Goal: Task Accomplishment & Management: Manage account settings

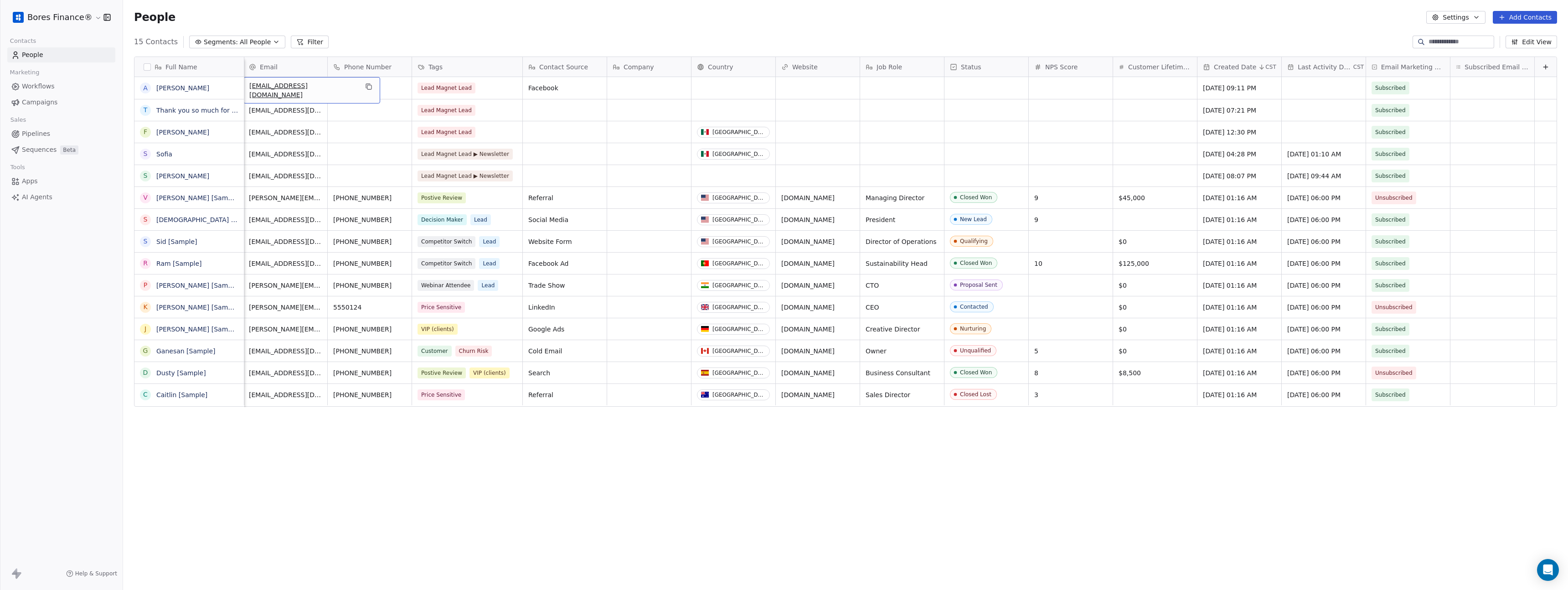
scroll to position [0, 169]
click at [261, 90] on span "[EMAIL_ADDRESS][DOMAIN_NAME]" at bounding box center [304, 90] width 108 height 18
click at [261, 88] on span "altulux@gmail.com" at bounding box center [304, 90] width 108 height 18
click at [146, 88] on button "grid" at bounding box center [145, 88] width 7 height 7
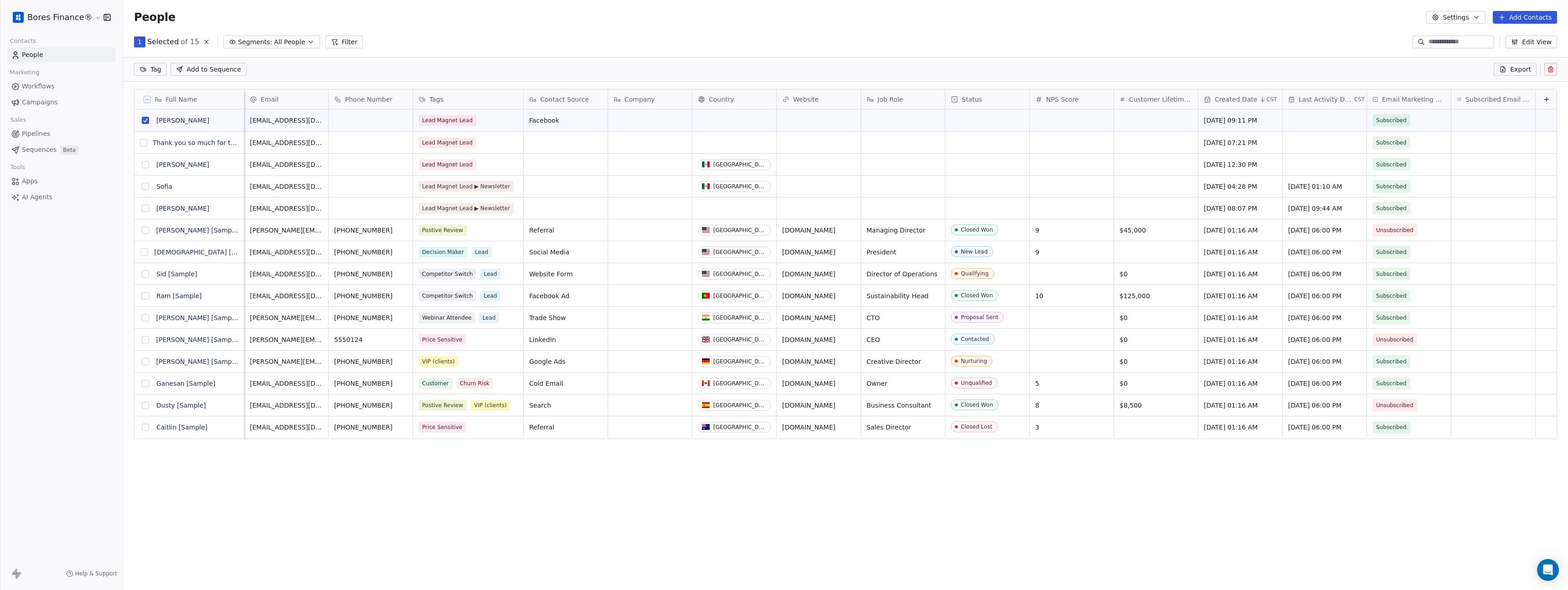
scroll to position [480, 1438]
click at [145, 120] on button "grid" at bounding box center [145, 121] width 7 height 7
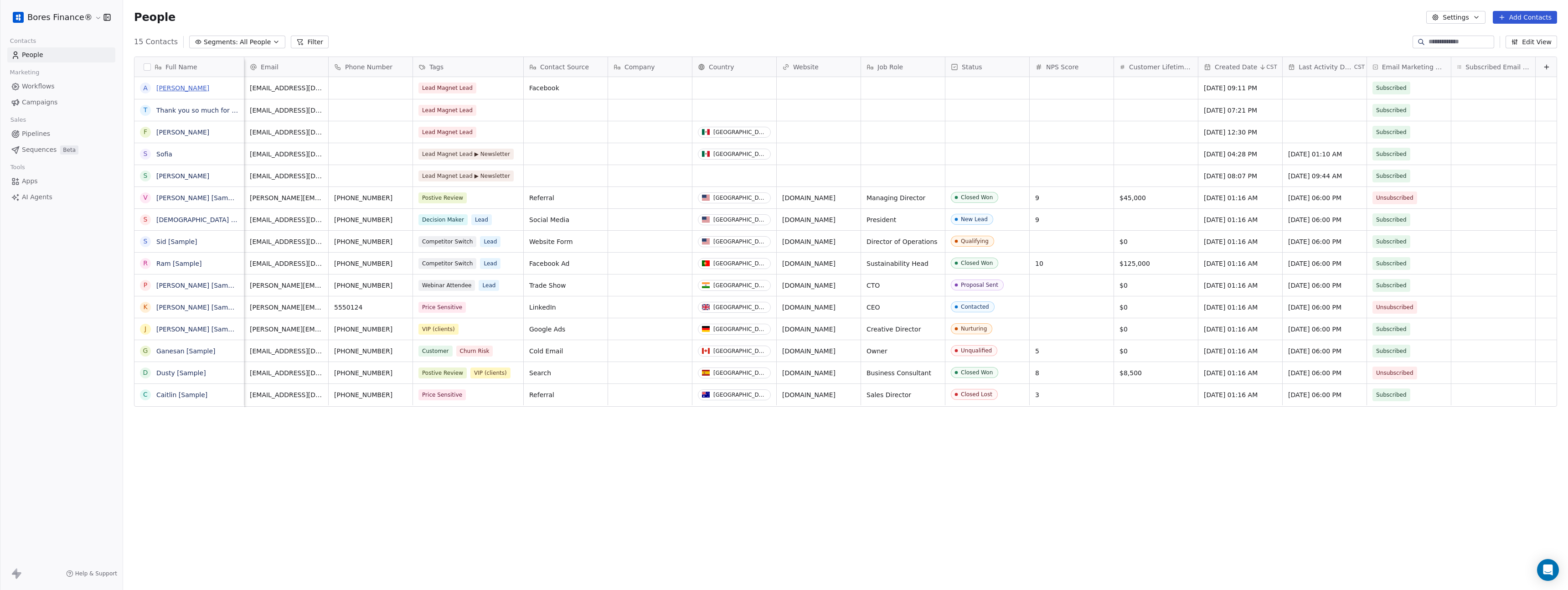
click at [163, 88] on link "Alex" at bounding box center [183, 88] width 53 height 7
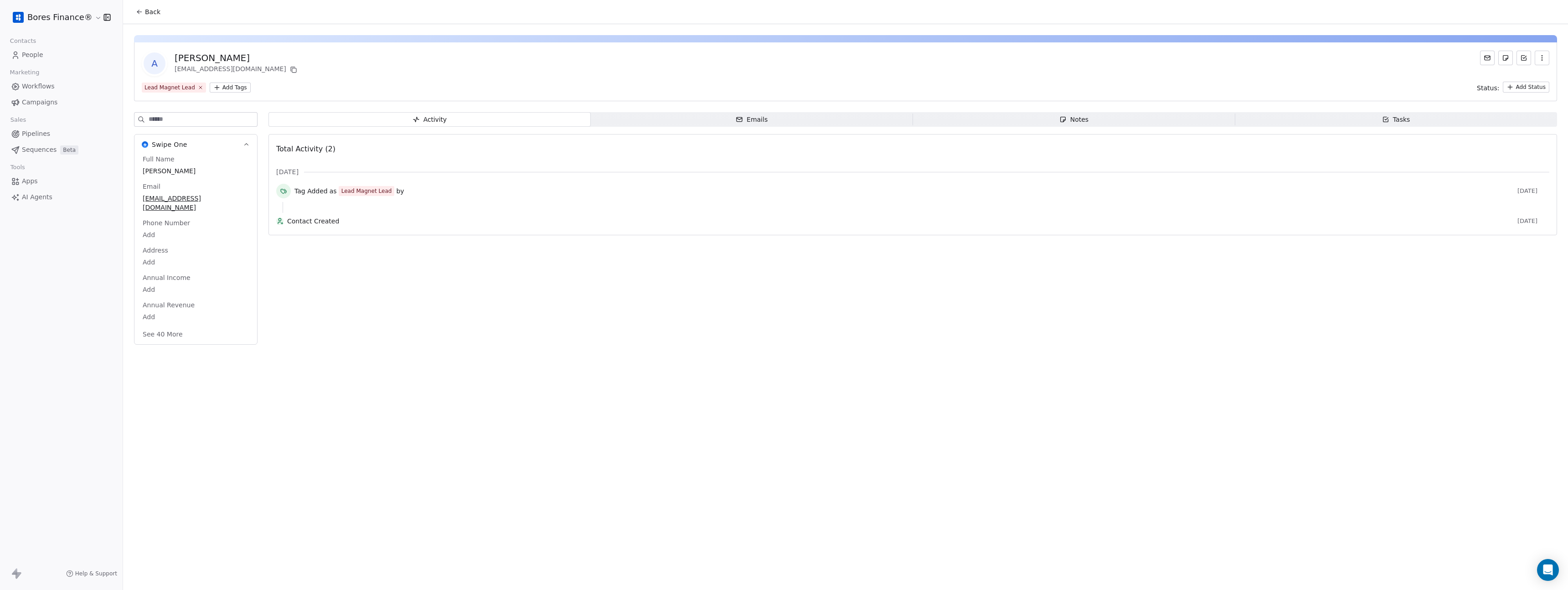
click at [537, 119] on span "Activity Activity" at bounding box center [429, 119] width 322 height 15
click at [637, 124] on span "Emails Emails" at bounding box center [751, 119] width 322 height 15
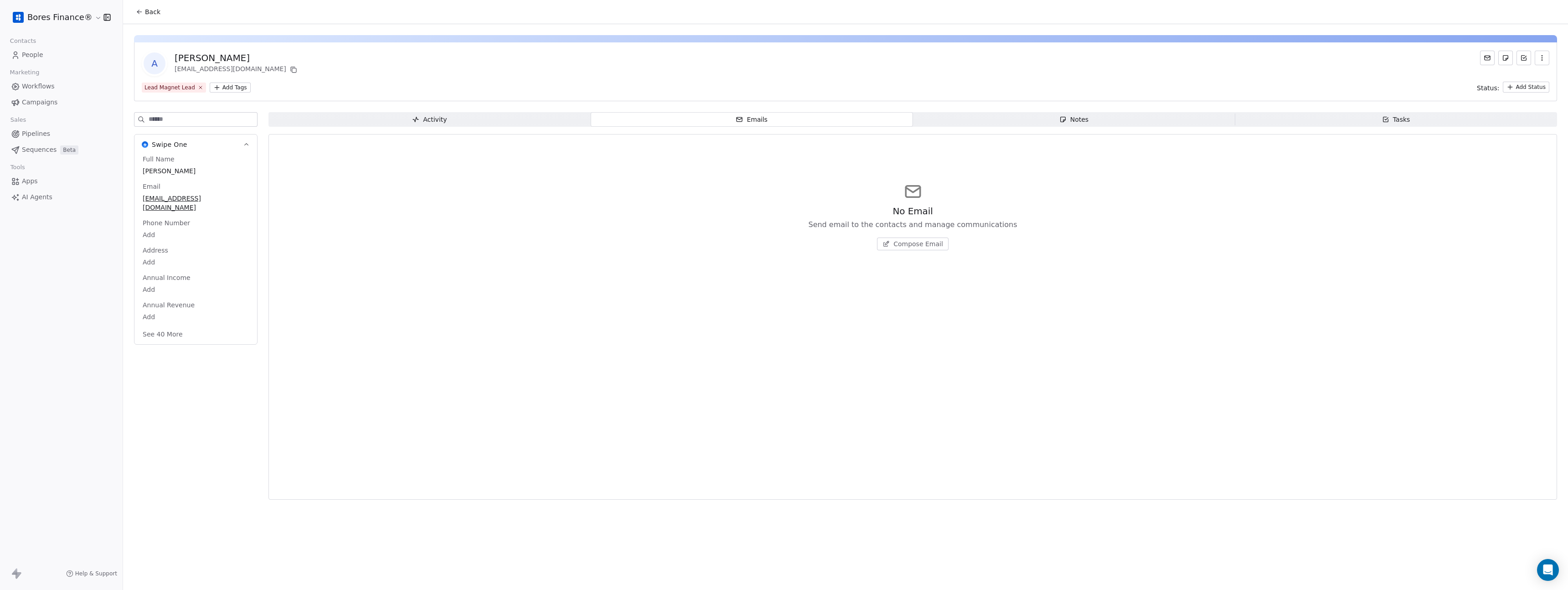
click at [551, 119] on span "Activity Activity" at bounding box center [429, 119] width 322 height 15
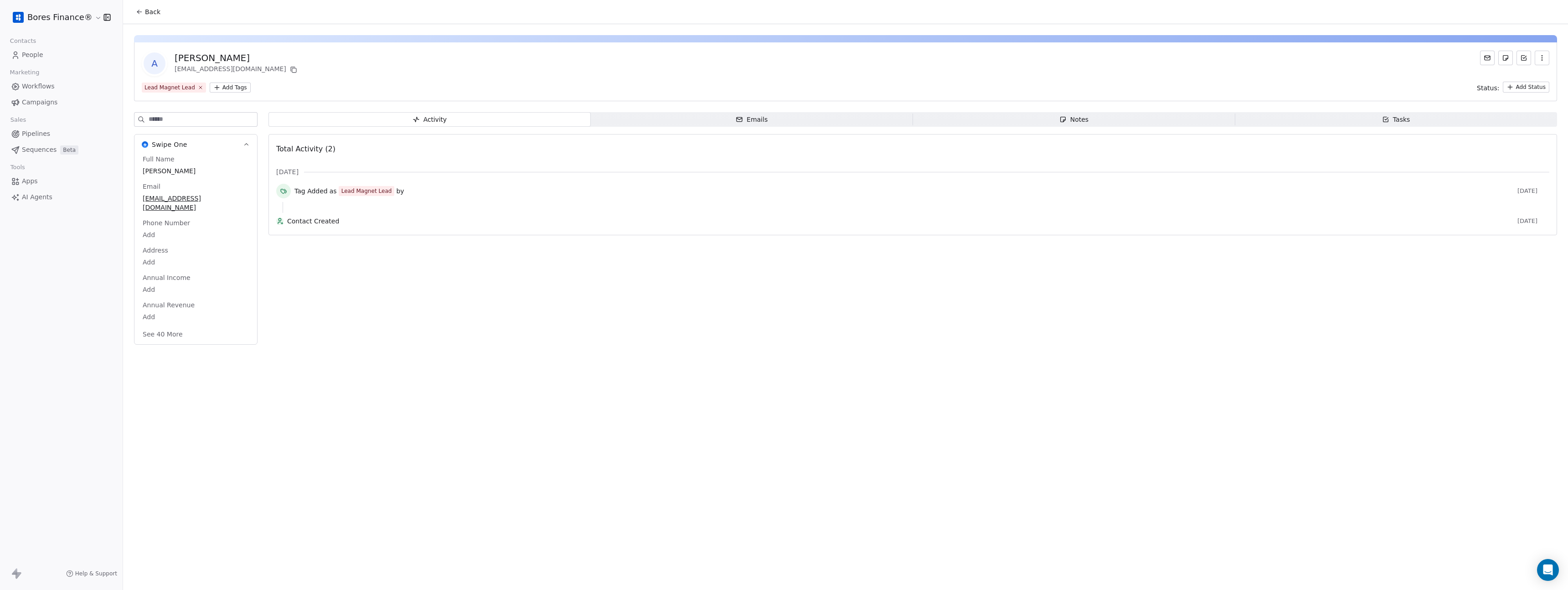
click at [54, 86] on link "Workflows" at bounding box center [61, 86] width 108 height 15
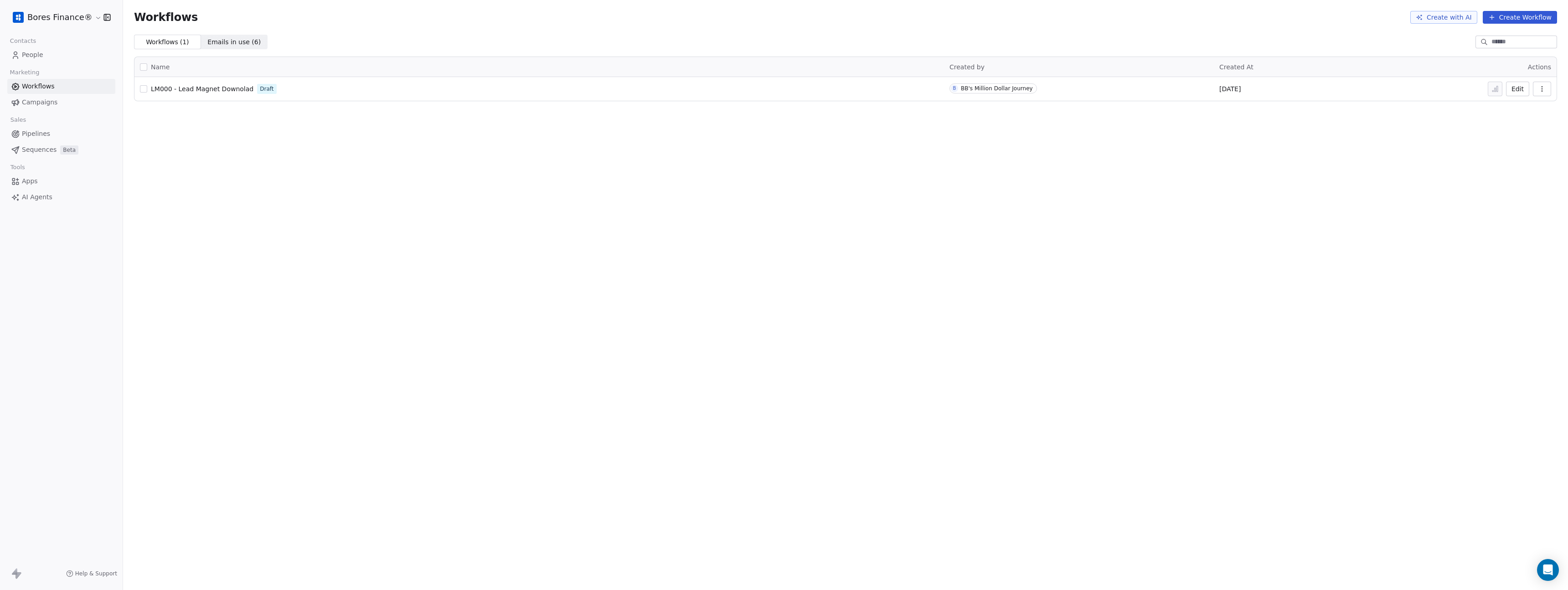
click at [1542, 86] on icon "button" at bounding box center [1542, 89] width 7 height 7
click at [1513, 90] on button "Edit" at bounding box center [1517, 89] width 23 height 15
click at [1516, 90] on button "Edit" at bounding box center [1517, 89] width 23 height 15
click at [32, 48] on link "People" at bounding box center [61, 55] width 108 height 15
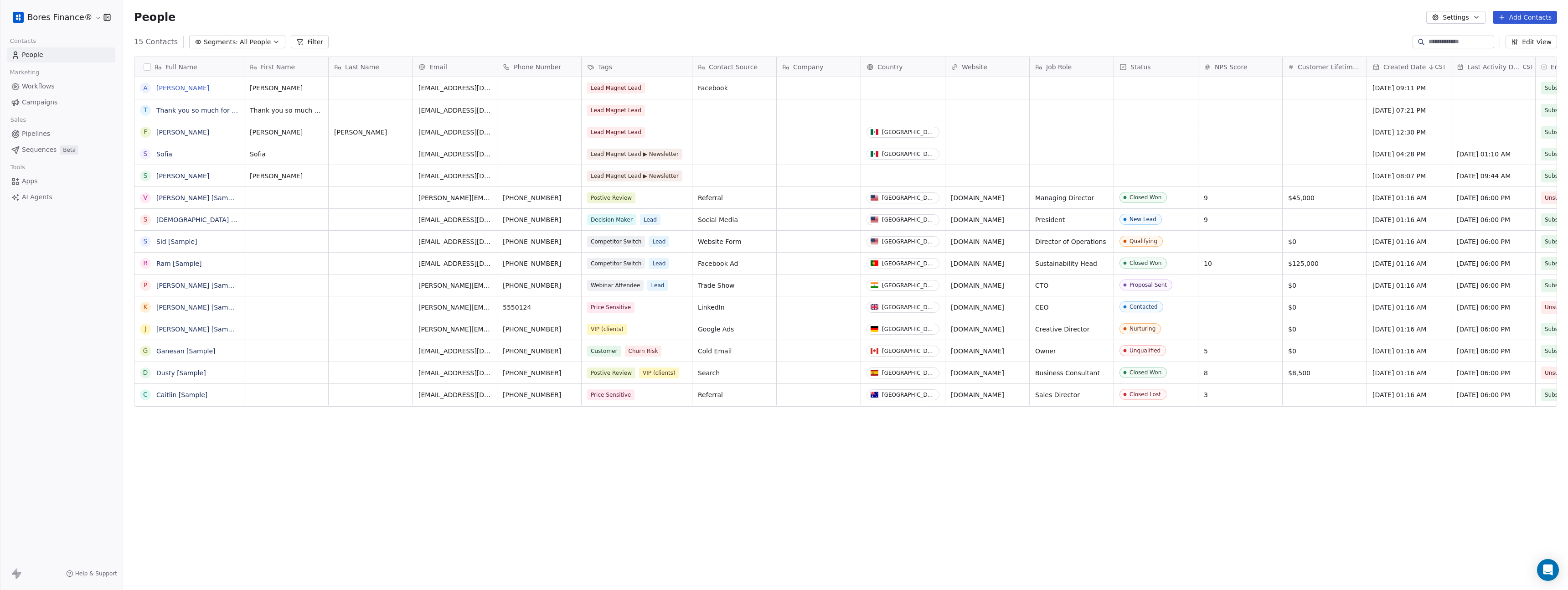
click at [166, 90] on link "[PERSON_NAME]" at bounding box center [183, 88] width 53 height 7
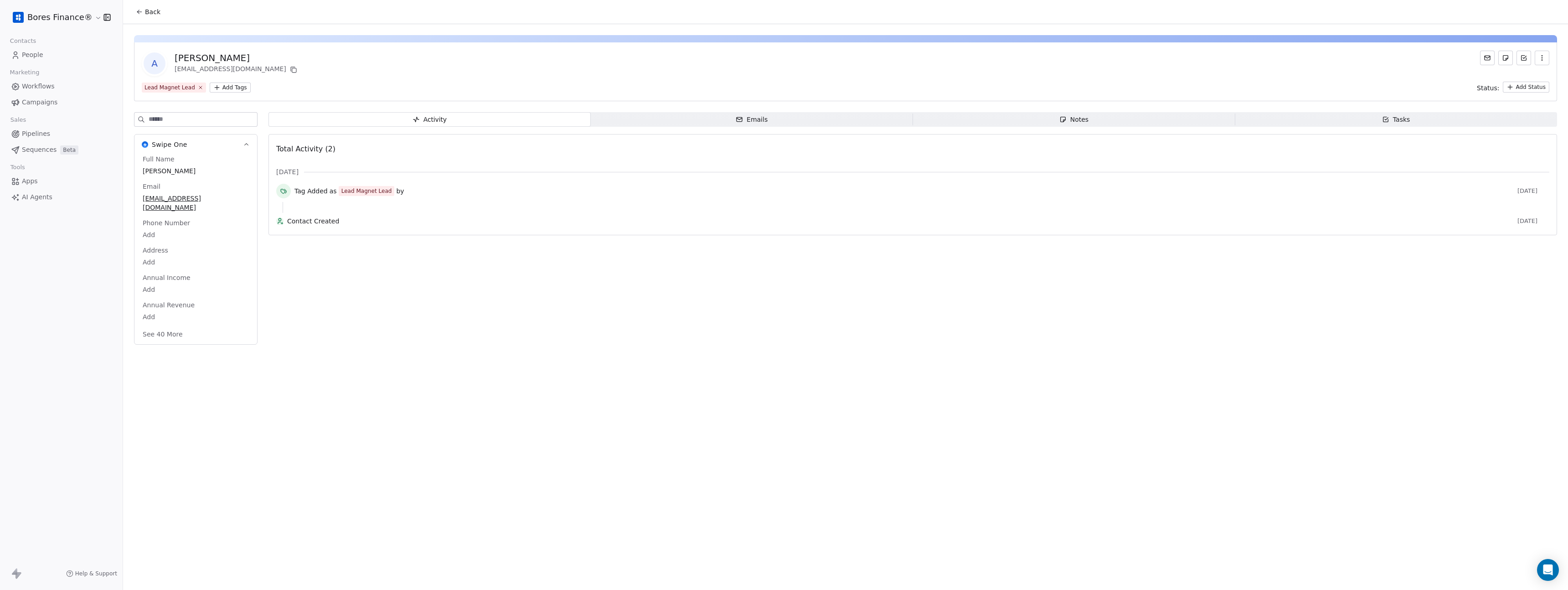
click at [703, 121] on span "Emails Emails" at bounding box center [751, 119] width 322 height 15
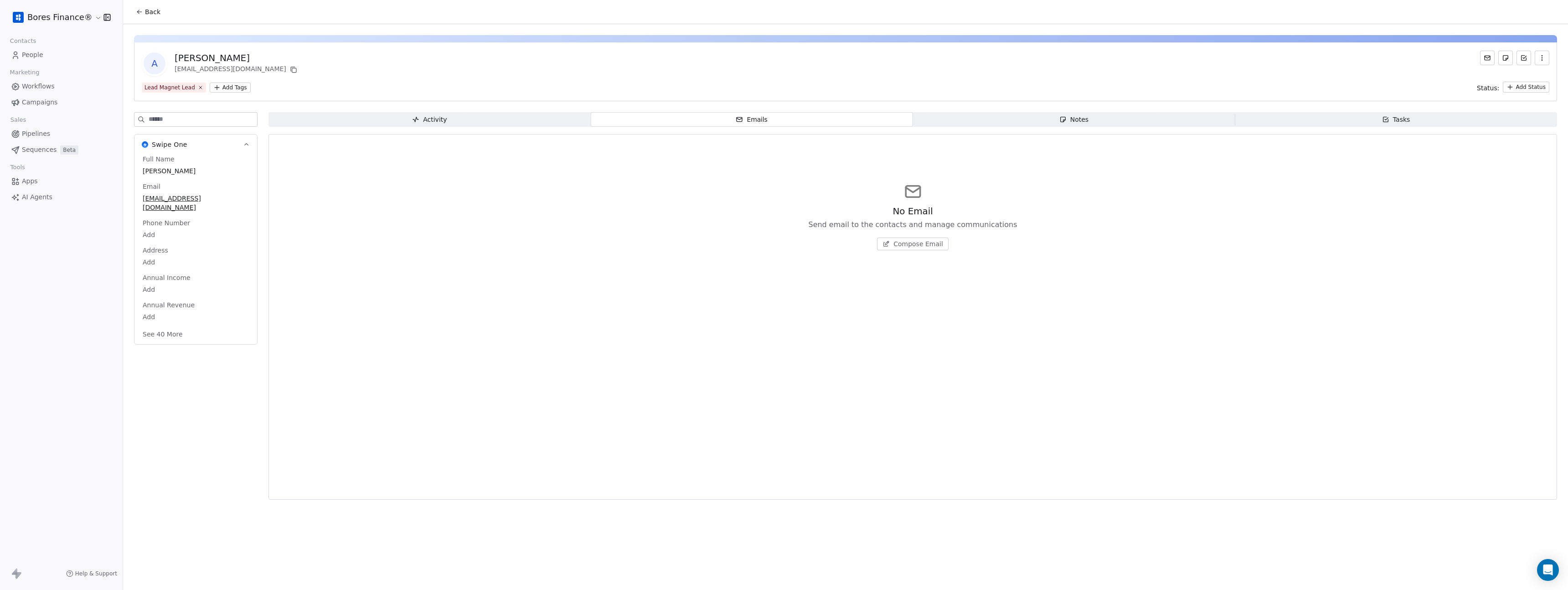
click at [1536, 59] on button "button" at bounding box center [1542, 58] width 15 height 15
click at [1547, 58] on button "button" at bounding box center [1542, 58] width 15 height 15
click at [1487, 55] on icon at bounding box center [1487, 57] width 5 height 4
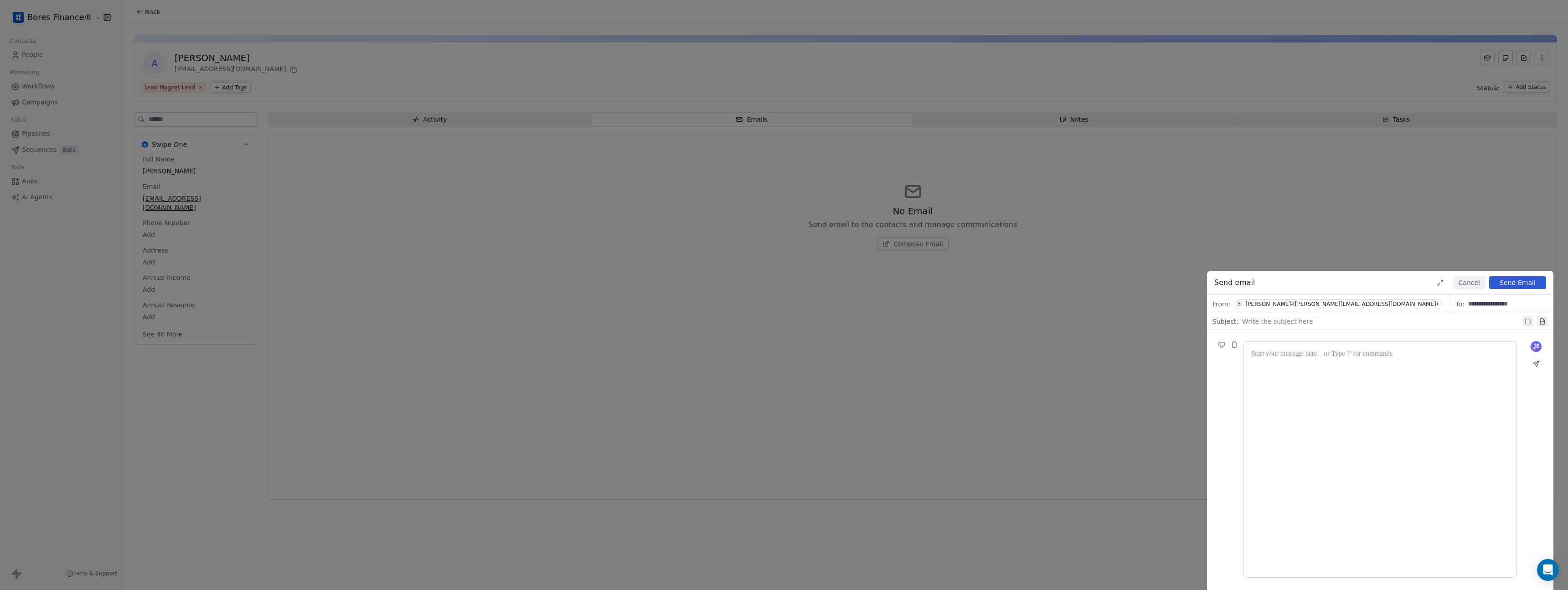
click at [1466, 283] on button "Cancel" at bounding box center [1469, 283] width 32 height 13
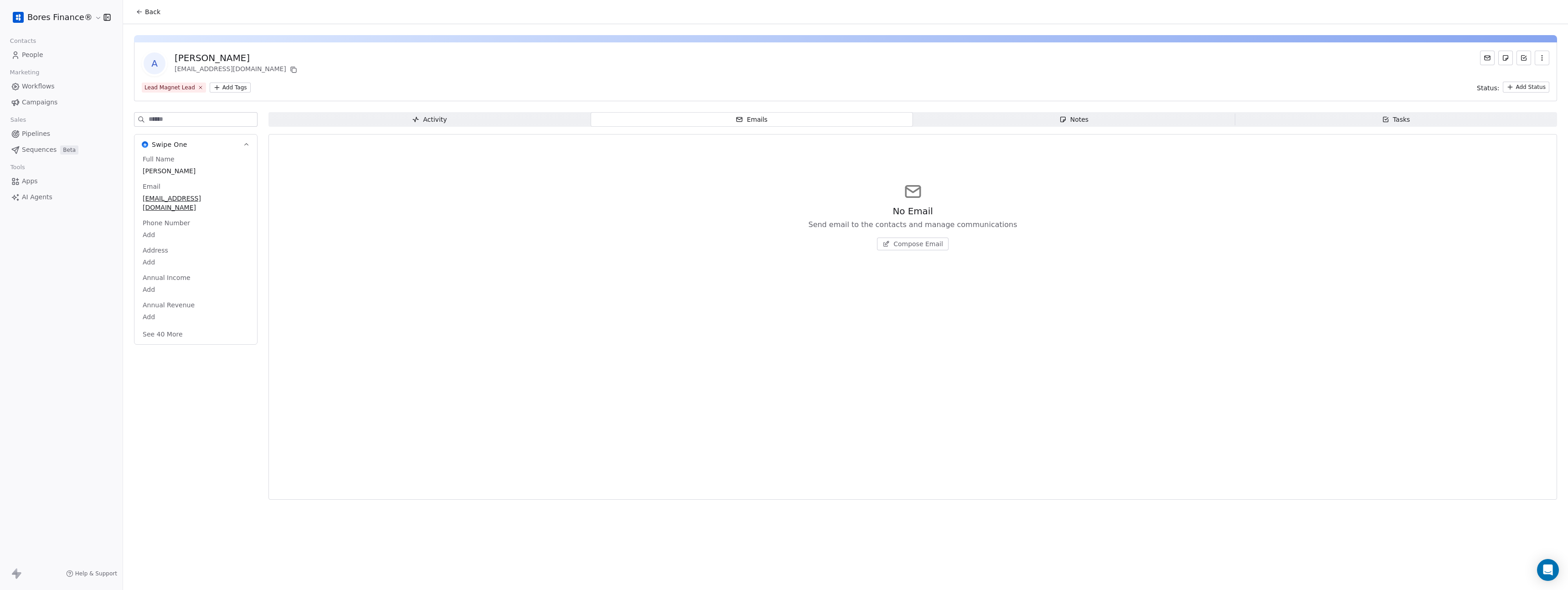
click at [348, 116] on span "Activity Activity" at bounding box center [429, 119] width 322 height 15
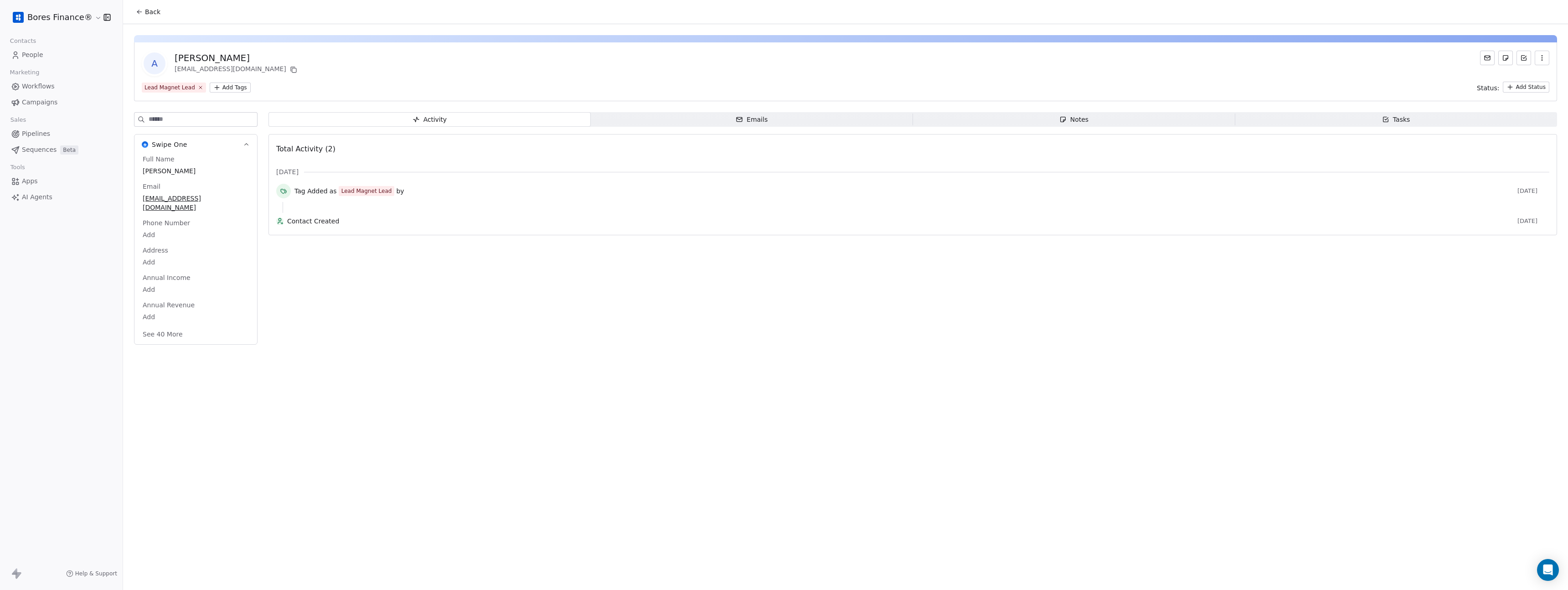
click at [55, 85] on link "Workflows" at bounding box center [61, 86] width 108 height 15
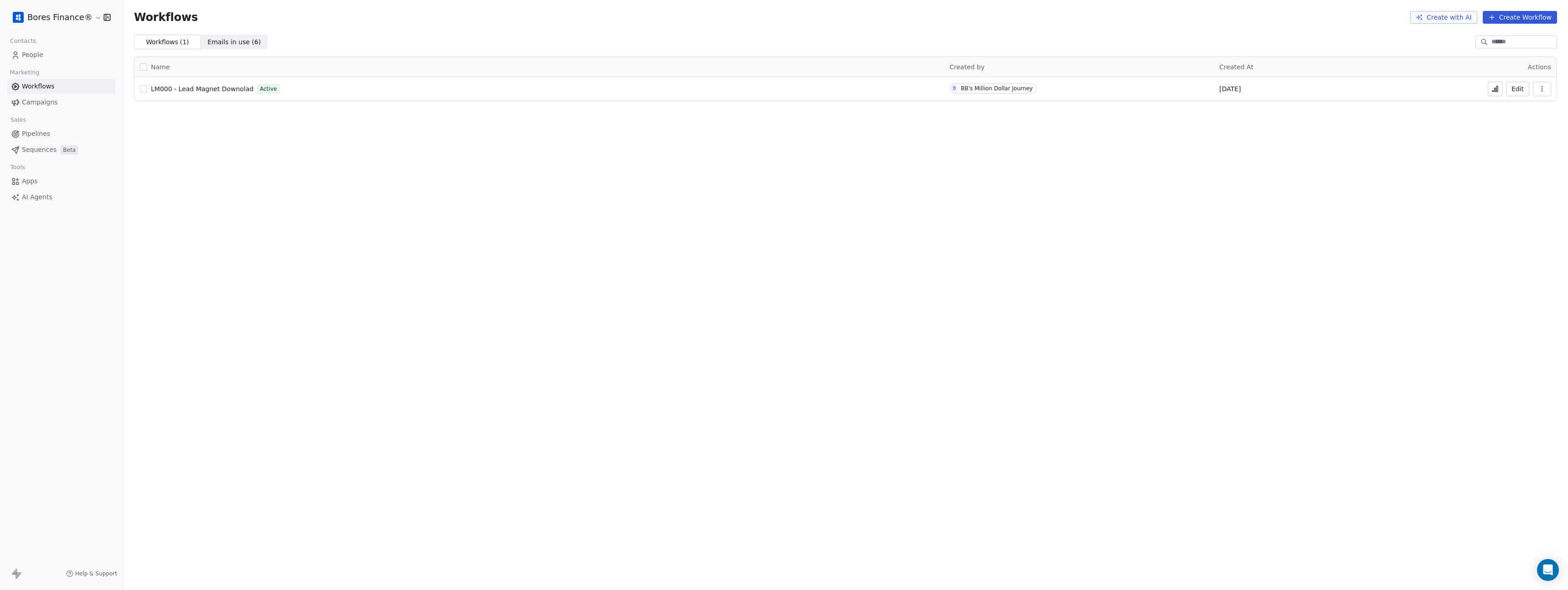
click at [1541, 90] on icon "button" at bounding box center [1542, 89] width 7 height 7
click at [1493, 88] on icon at bounding box center [1495, 89] width 7 height 7
click at [1525, 88] on button "Edit" at bounding box center [1517, 89] width 23 height 15
click at [30, 60] on link "People" at bounding box center [61, 55] width 108 height 15
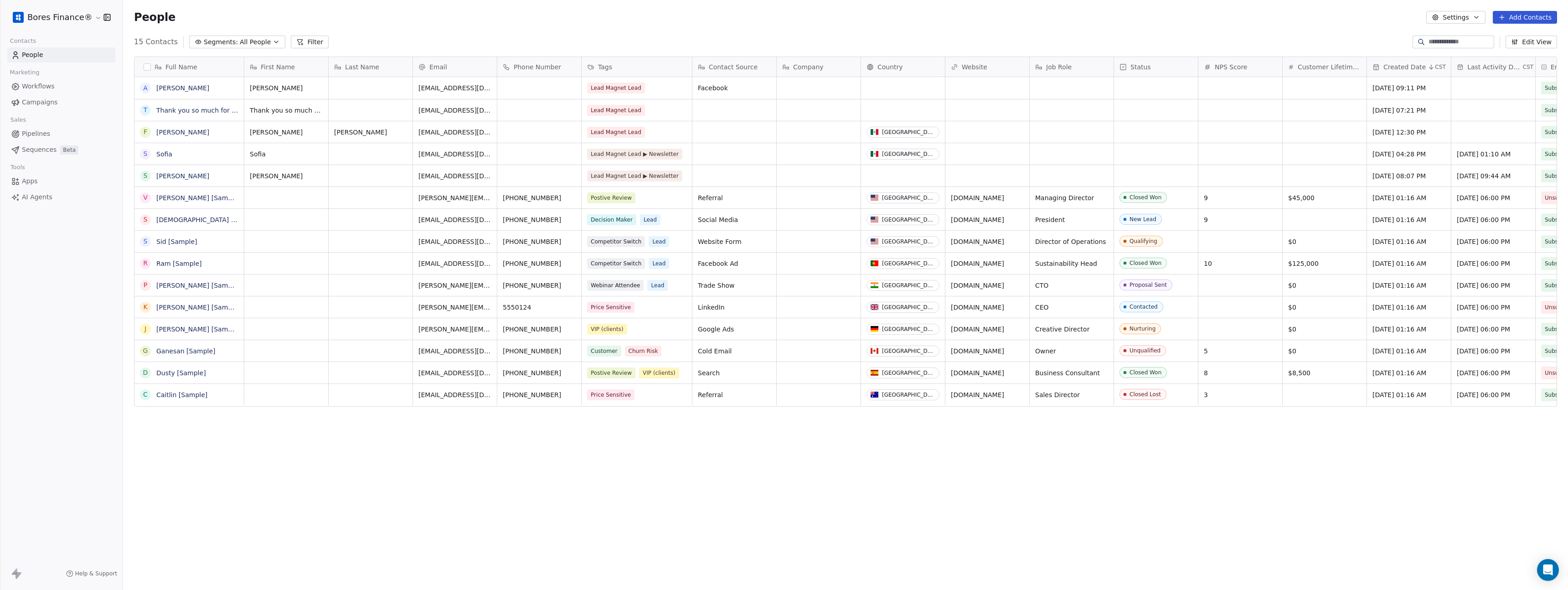
scroll to position [512, 1438]
click at [164, 86] on link "[PERSON_NAME]" at bounding box center [183, 88] width 53 height 7
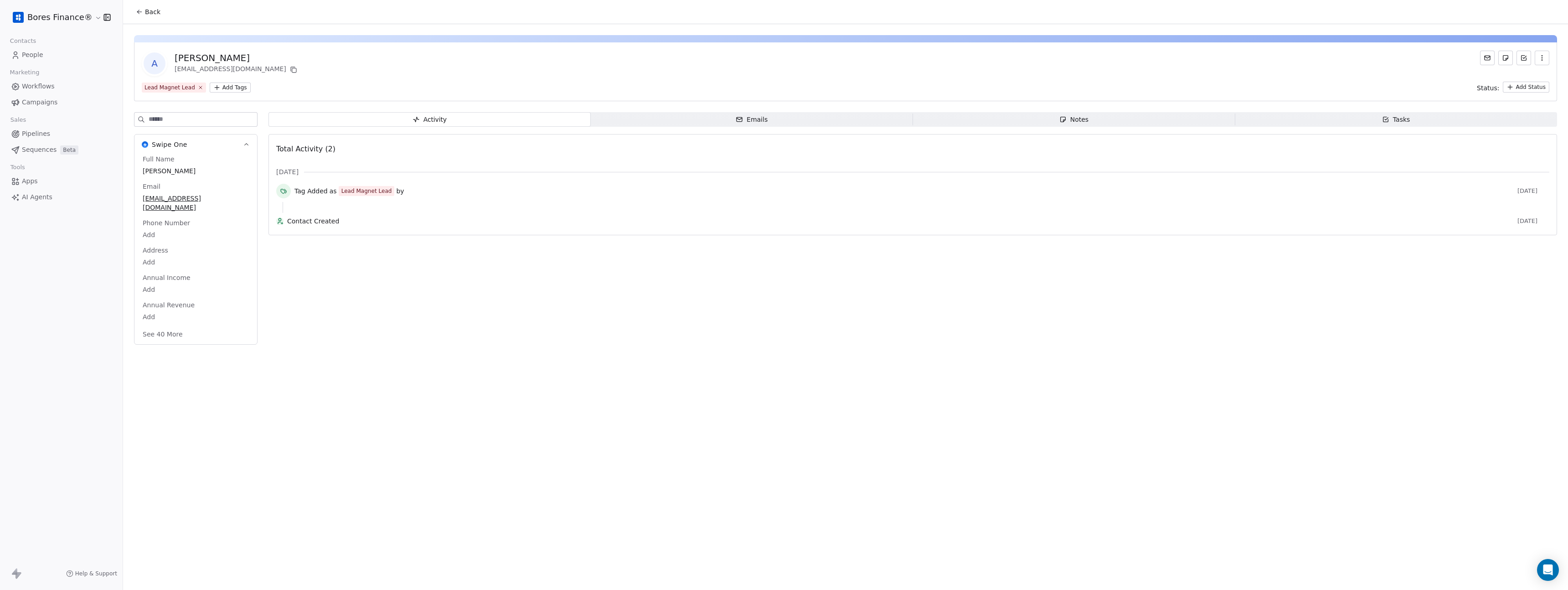
click at [215, 87] on html "Bores Finance® Contacts People Marketing Workflows Campaigns Sales Pipelines Se…" at bounding box center [784, 295] width 1568 height 590
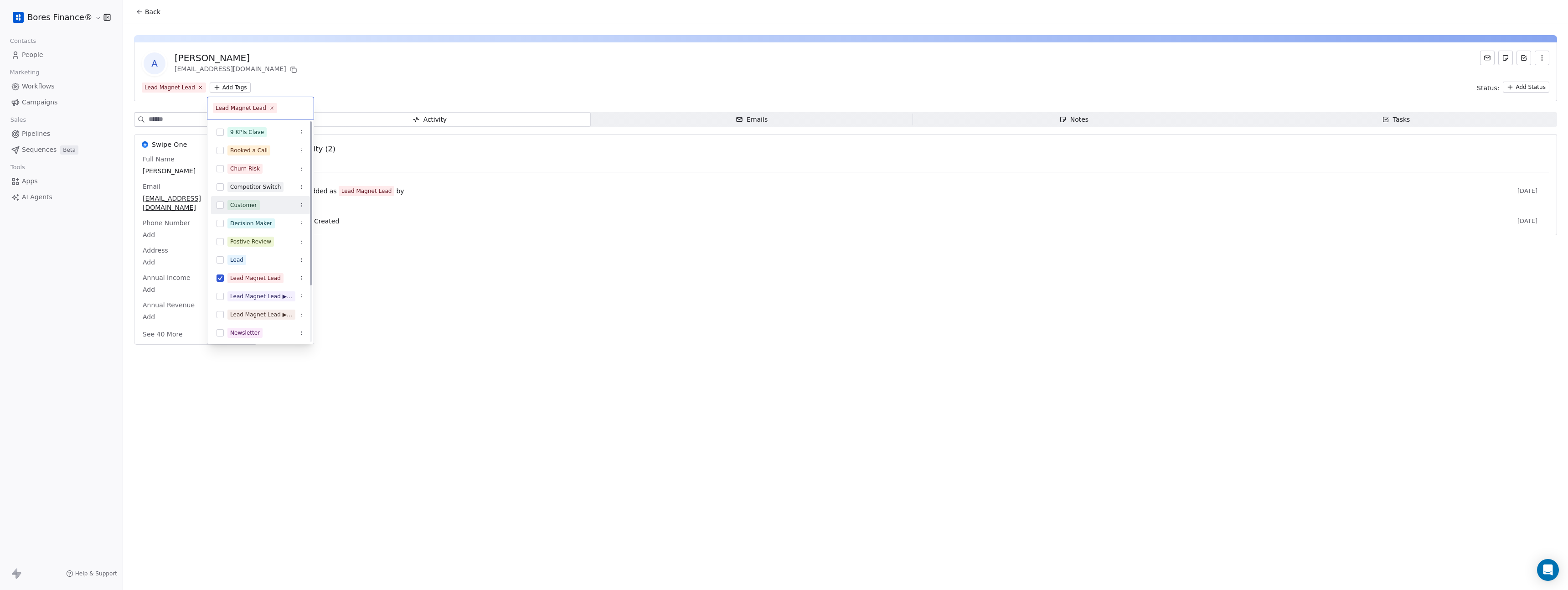
click at [366, 61] on html "Bores Finance® Contacts People Marketing Workflows Campaigns Sales Pipelines Se…" at bounding box center [784, 295] width 1568 height 590
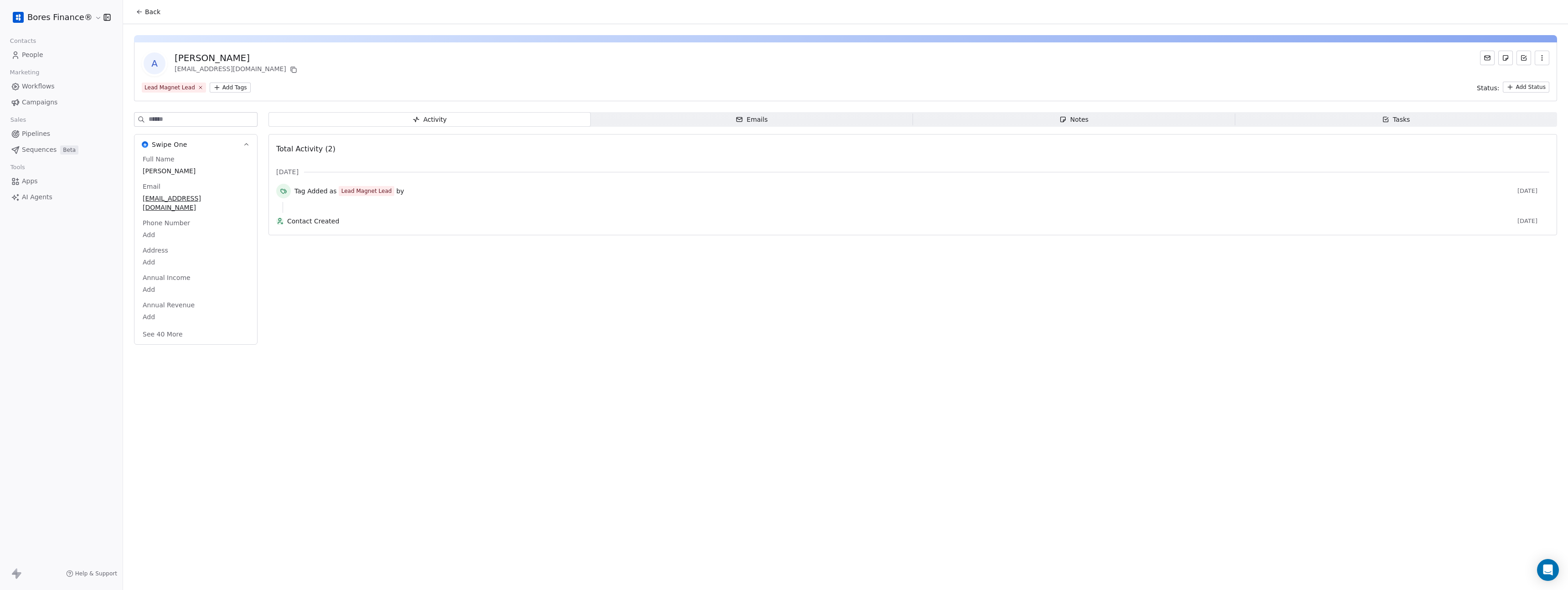
click at [750, 111] on div "A Alex altulux@gmail.com Lead Magnet Lead Add Tags Status: Add Status Swipe One…" at bounding box center [845, 187] width 1445 height 326
click at [745, 115] on div "Emails" at bounding box center [752, 120] width 32 height 10
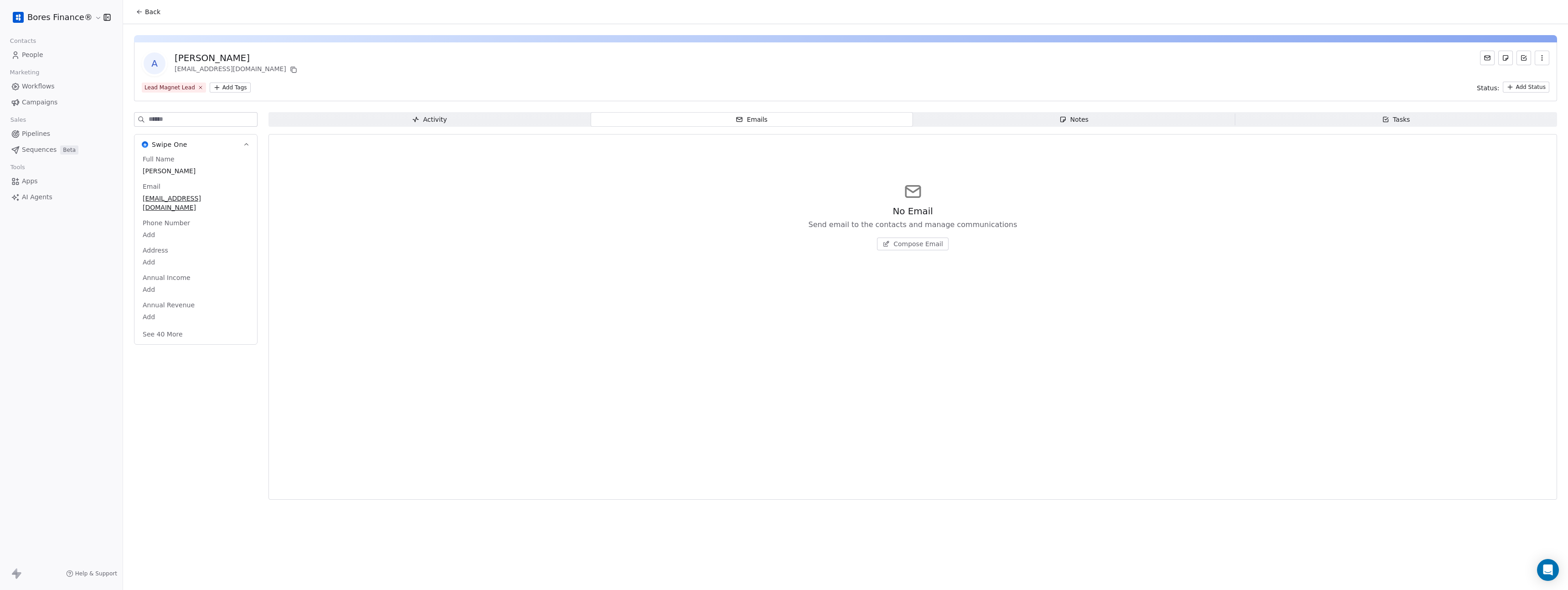
click at [935, 74] on div "A Alex altulux@gmail.com" at bounding box center [845, 63] width 1407 height 26
click at [1529, 86] on html "Bores Finance® Contacts People Marketing Workflows Campaigns Sales Pipelines Se…" at bounding box center [784, 295] width 1568 height 590
click at [1389, 65] on html "Bores Finance® Contacts People Marketing Workflows Campaigns Sales Pipelines Se…" at bounding box center [784, 295] width 1568 height 590
click at [26, 47] on span "Contacts" at bounding box center [23, 41] width 34 height 13
click at [30, 51] on span "People" at bounding box center [32, 55] width 21 height 10
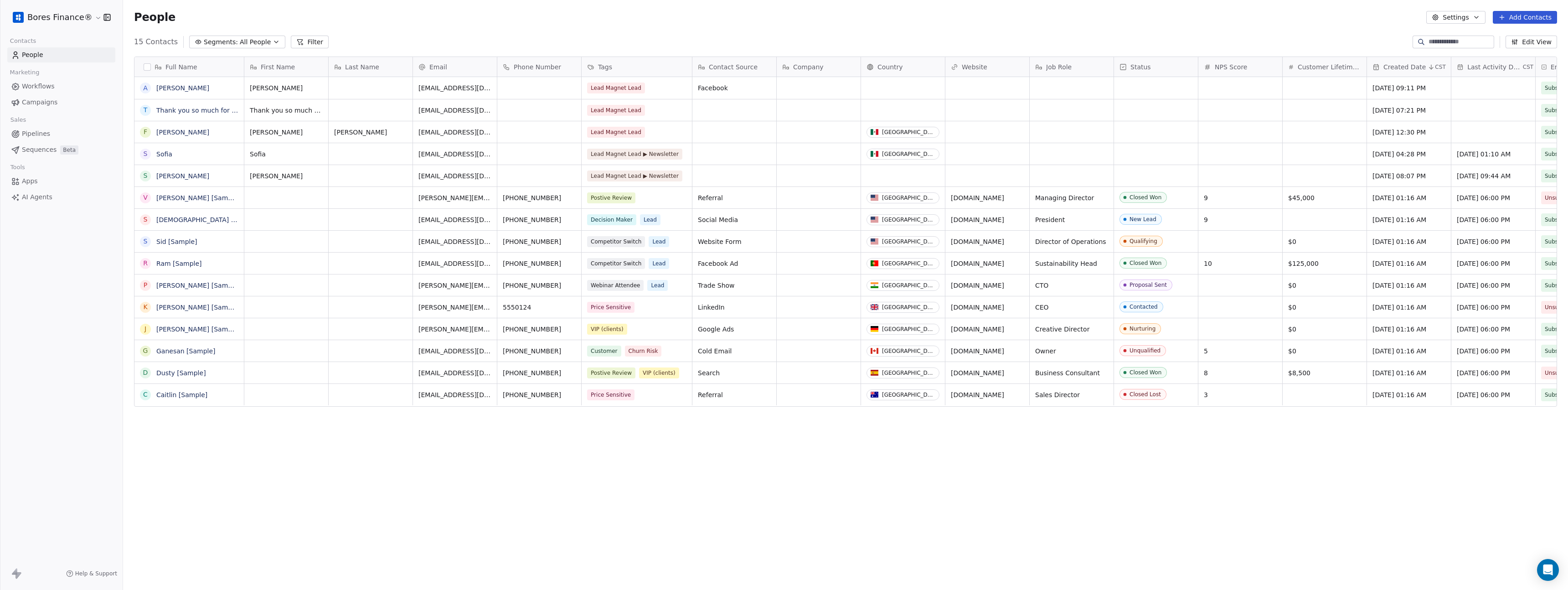
scroll to position [512, 1438]
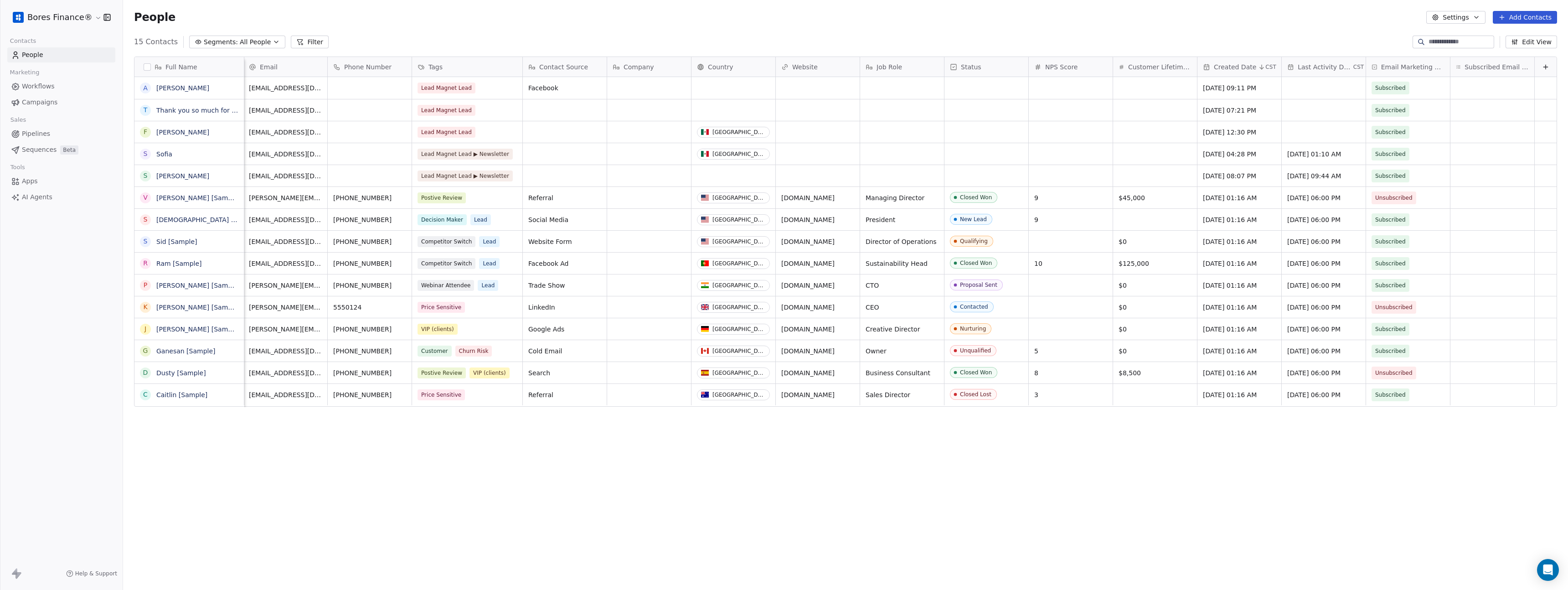
scroll to position [1, 0]
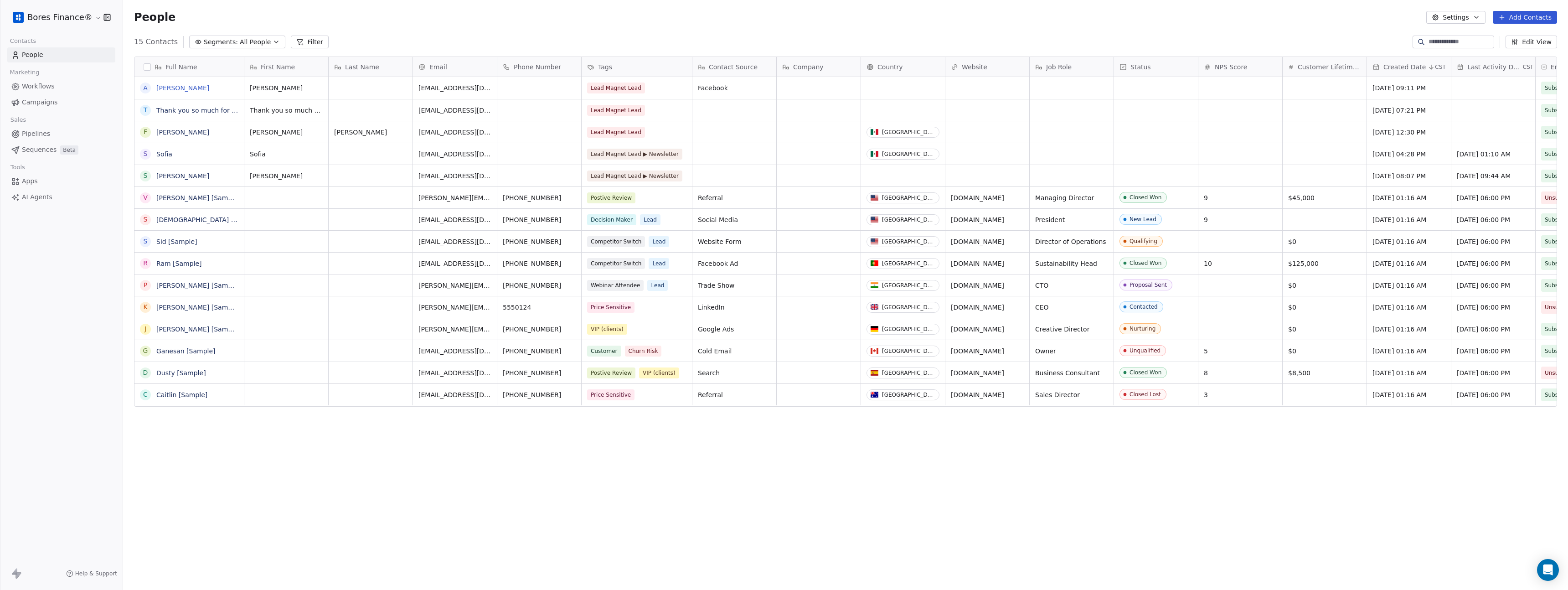
click at [160, 90] on link "[PERSON_NAME]" at bounding box center [183, 88] width 53 height 7
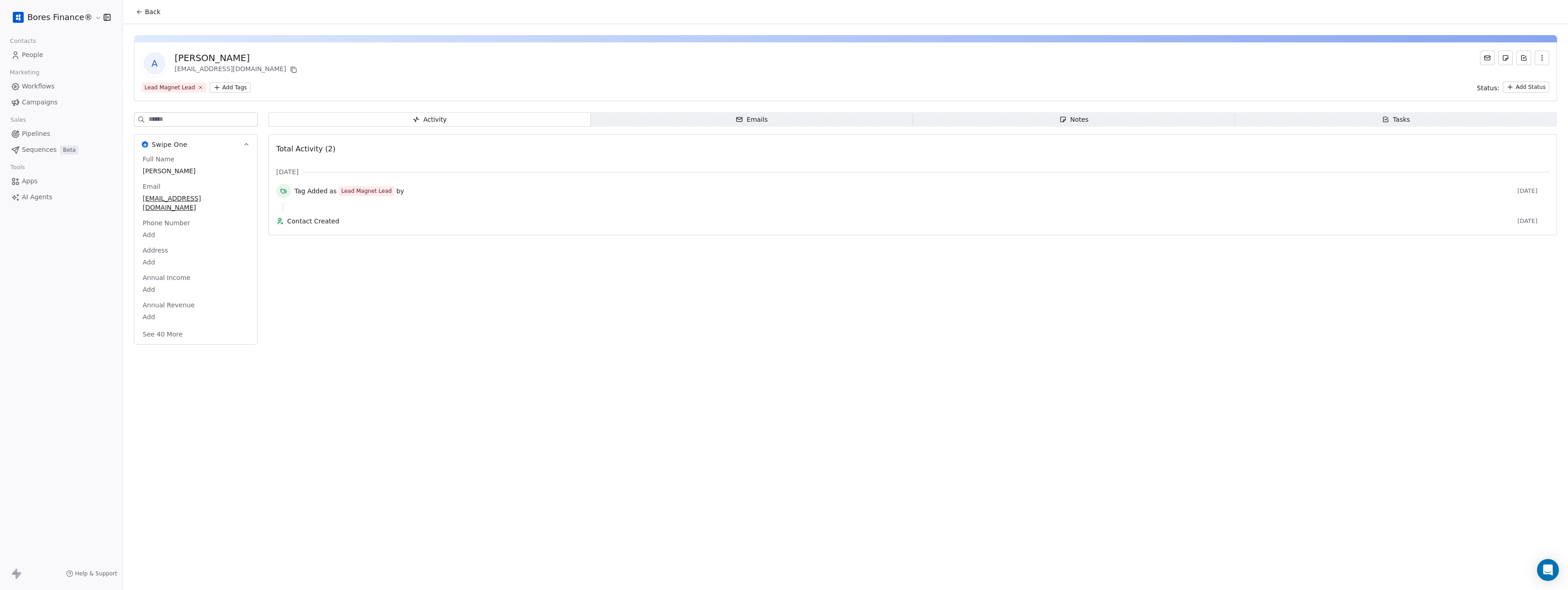
click at [142, 13] on icon at bounding box center [139, 12] width 7 height 7
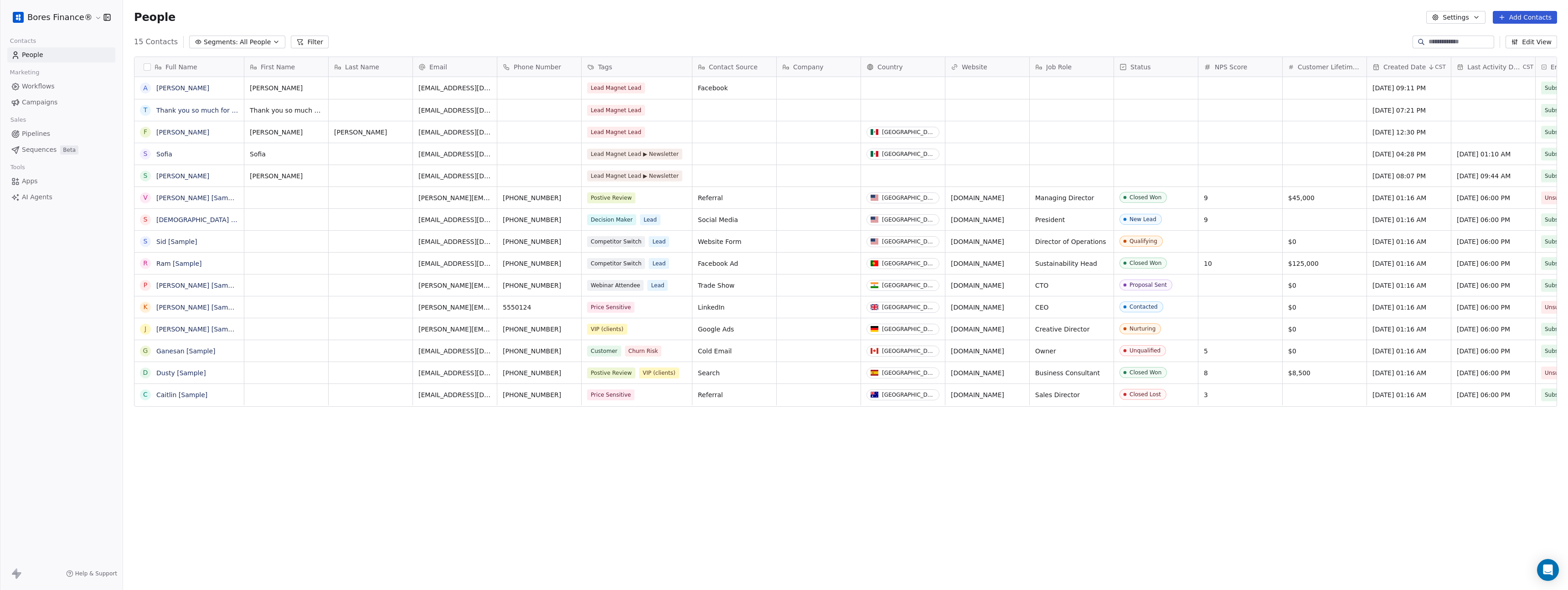
scroll to position [512, 1438]
click at [197, 130] on link "[PERSON_NAME]" at bounding box center [183, 132] width 53 height 7
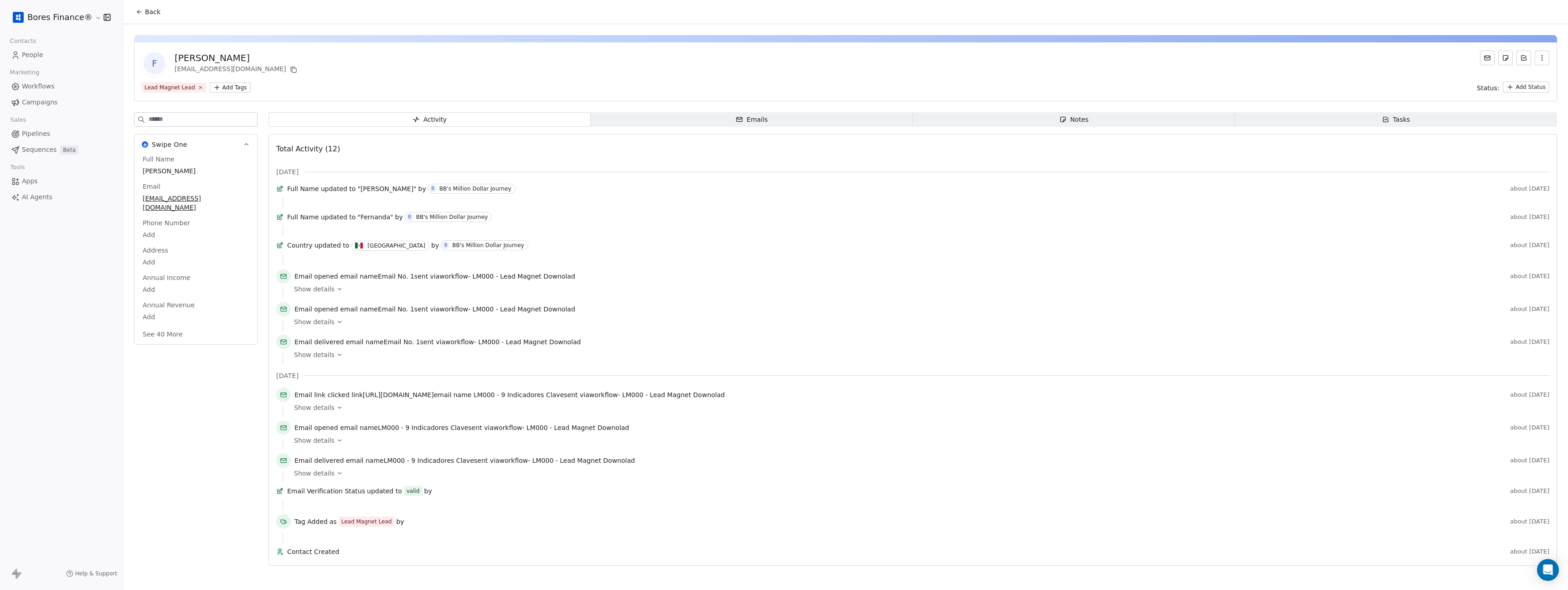
scroll to position [4, 0]
click at [138, 12] on icon at bounding box center [138, 12] width 2 height 2
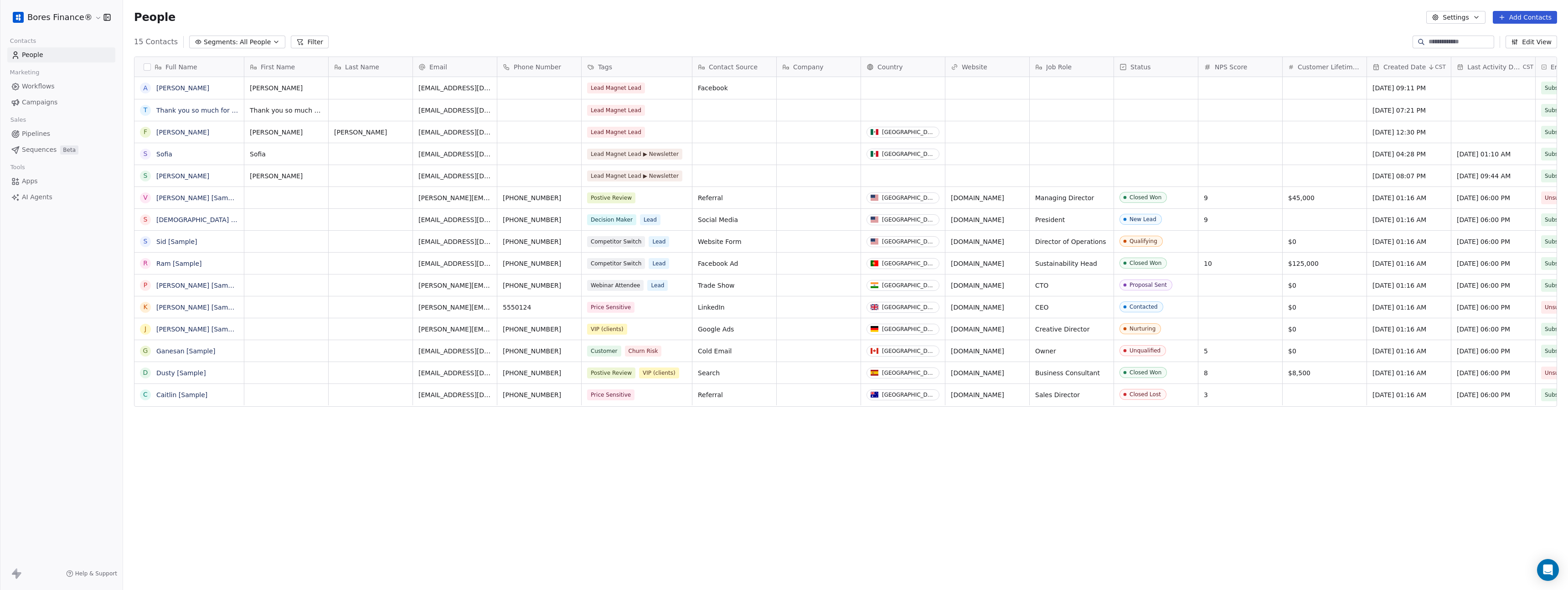
scroll to position [512, 1438]
click at [164, 89] on link "[PERSON_NAME]" at bounding box center [183, 88] width 53 height 7
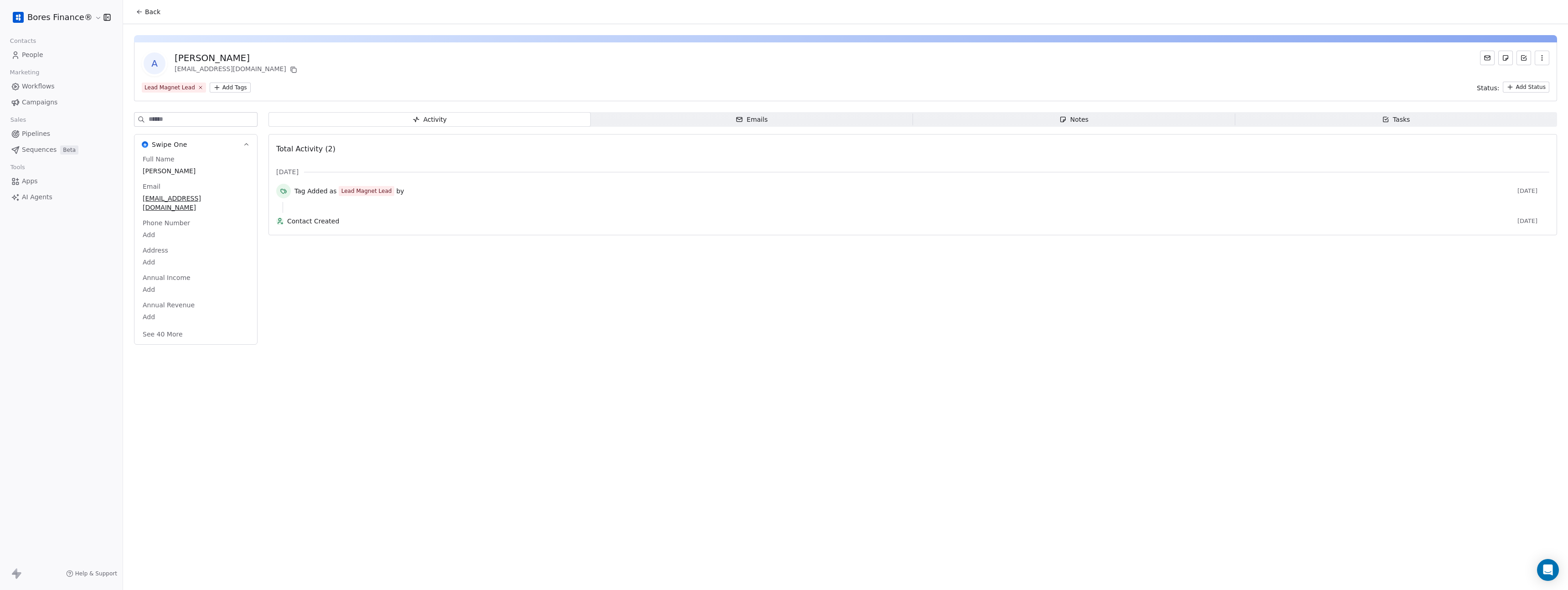
click at [41, 88] on span "Workflows" at bounding box center [38, 86] width 33 height 10
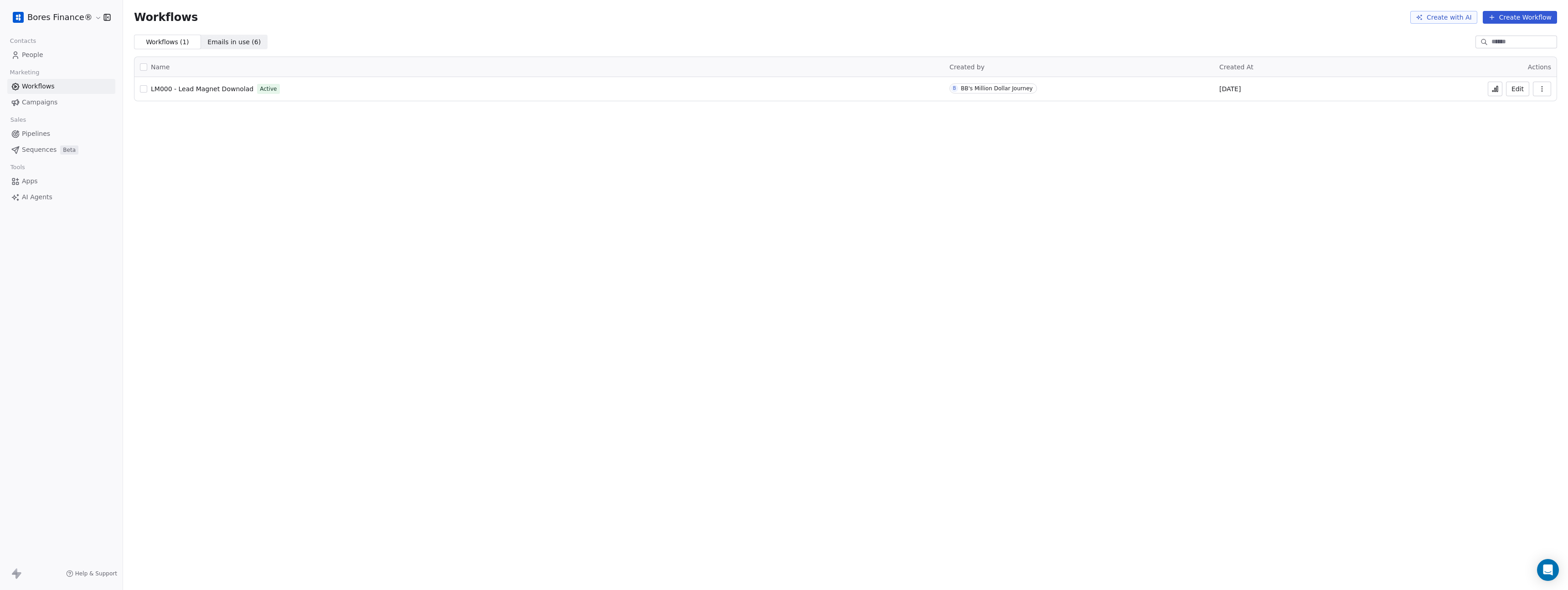
click at [21, 59] on link "People" at bounding box center [61, 55] width 108 height 15
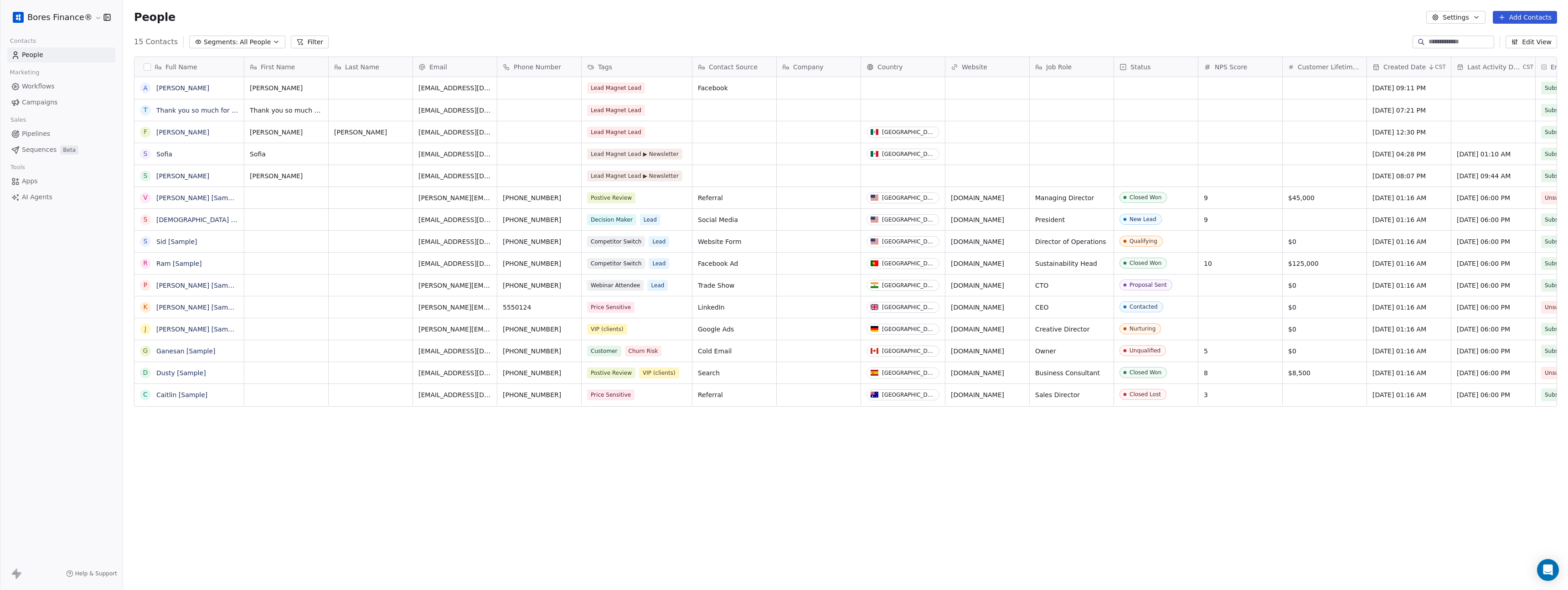
scroll to position [512, 1438]
click at [166, 90] on link "[PERSON_NAME]" at bounding box center [183, 88] width 53 height 7
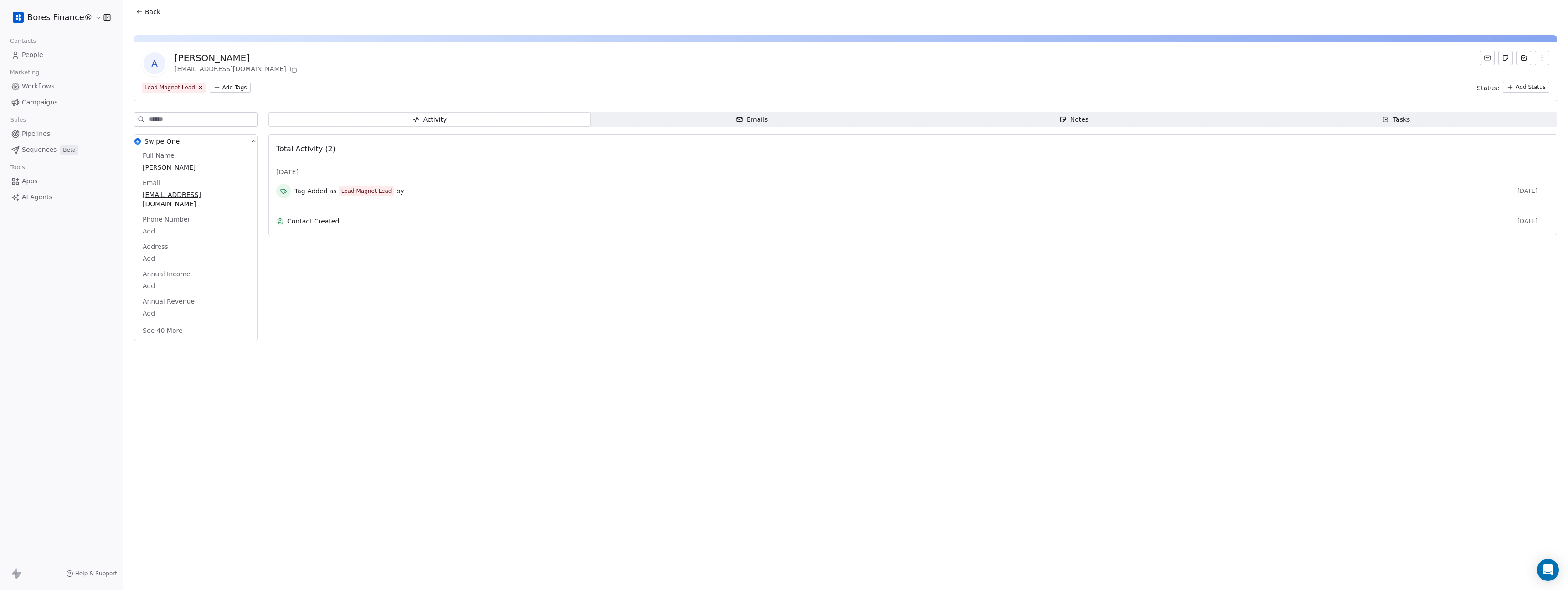
click at [177, 322] on button "See 40 More" at bounding box center [163, 330] width 51 height 16
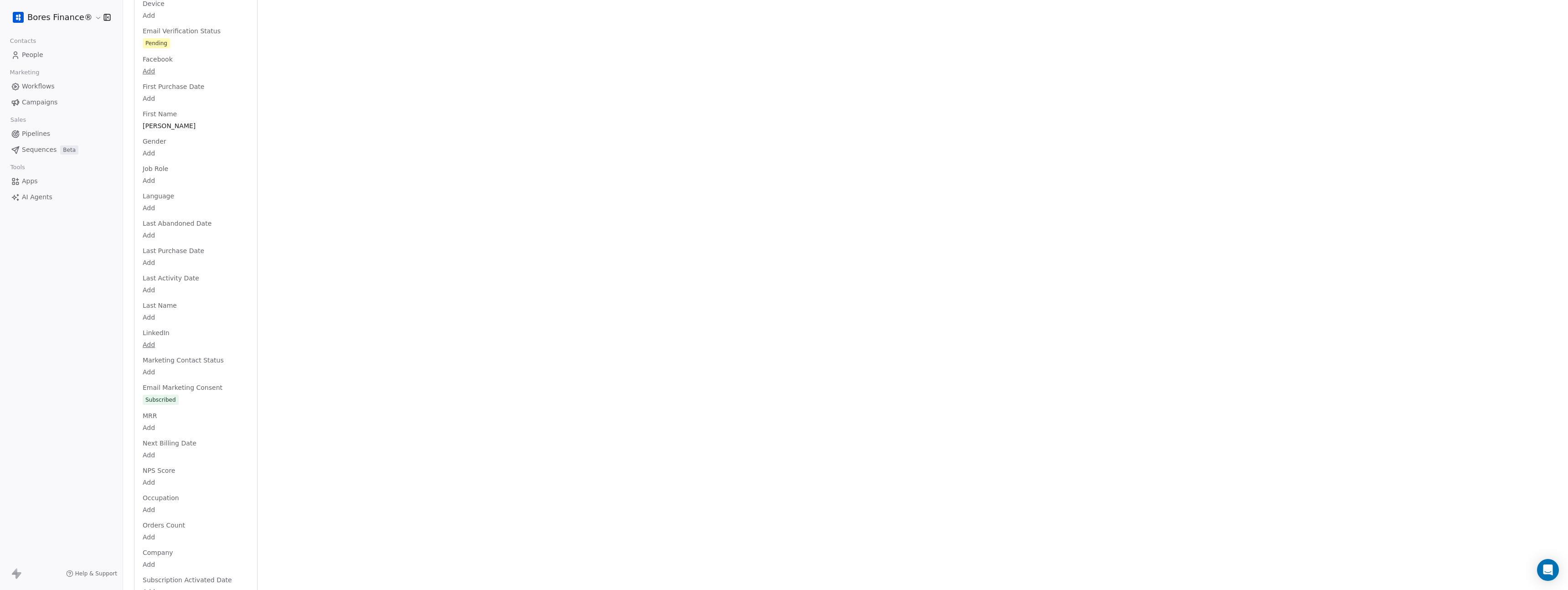
scroll to position [524, 0]
click at [161, 55] on div "Full Name Alex Email altulux@gmail.com Phone Number Add Address Add Annual Inco…" at bounding box center [195, 259] width 110 height 1265
click at [161, 300] on div "Pending" at bounding box center [157, 304] width 22 height 9
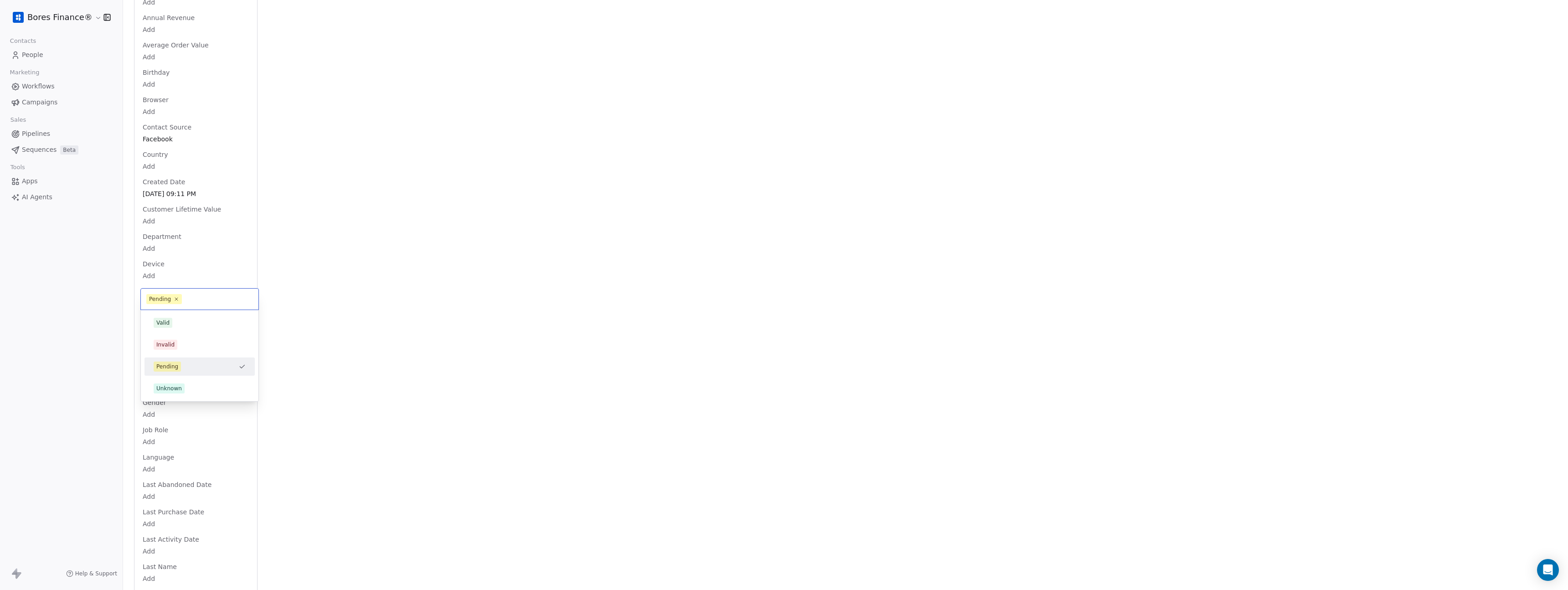
click at [161, 294] on span "Pending" at bounding box center [164, 299] width 35 height 10
click at [172, 322] on div "Valid" at bounding box center [199, 323] width 92 height 10
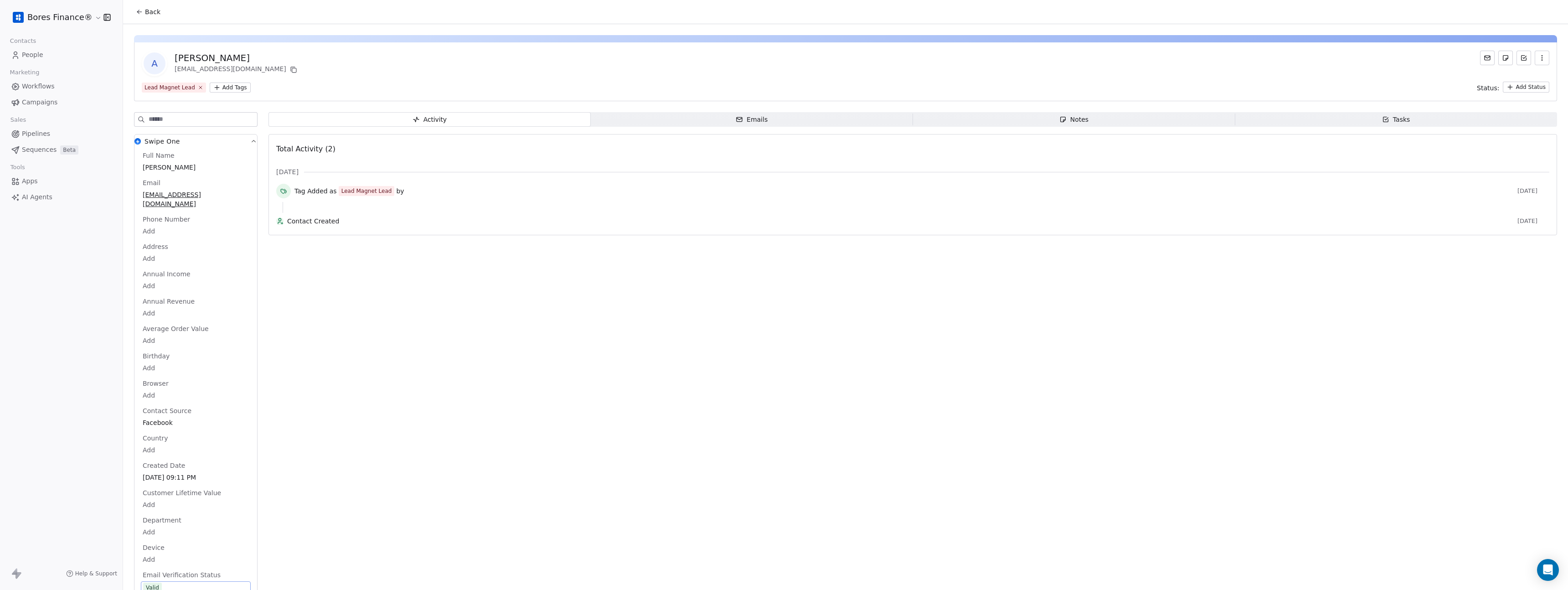
click at [135, 9] on button "Back" at bounding box center [148, 12] width 35 height 16
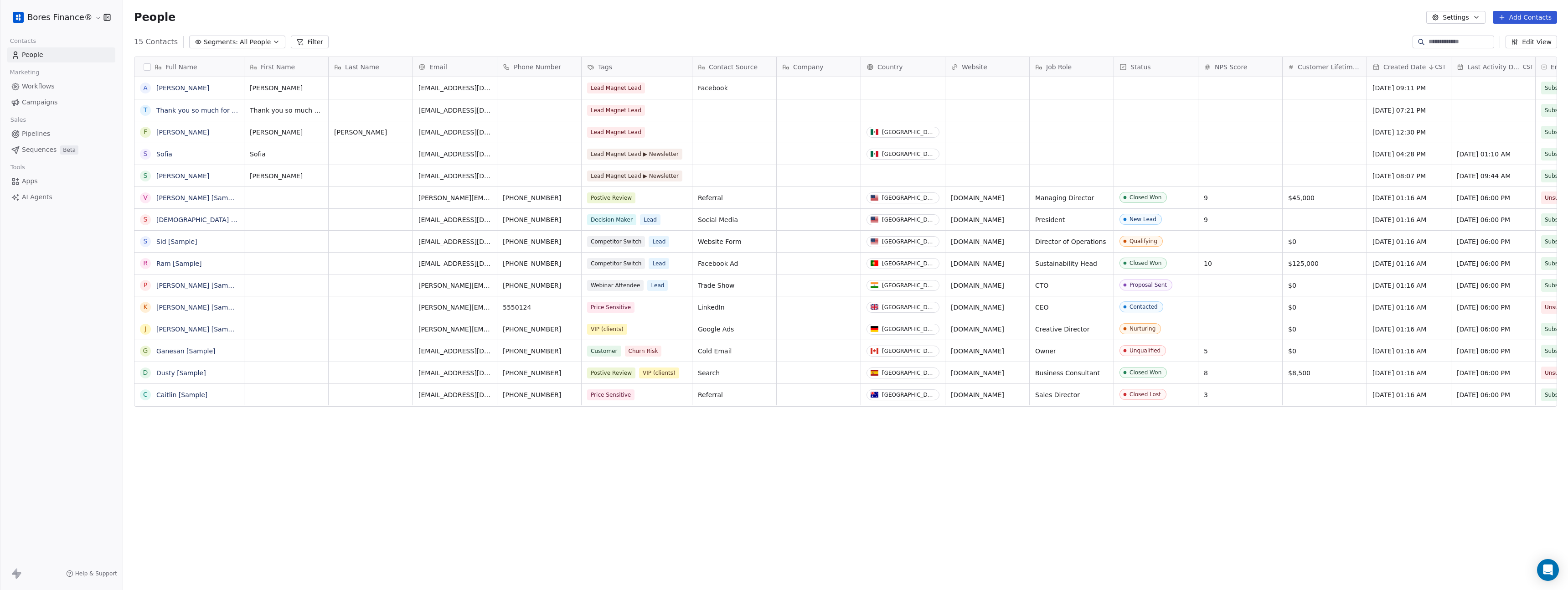
scroll to position [512, 1438]
click at [161, 86] on link "[PERSON_NAME]" at bounding box center [183, 88] width 53 height 7
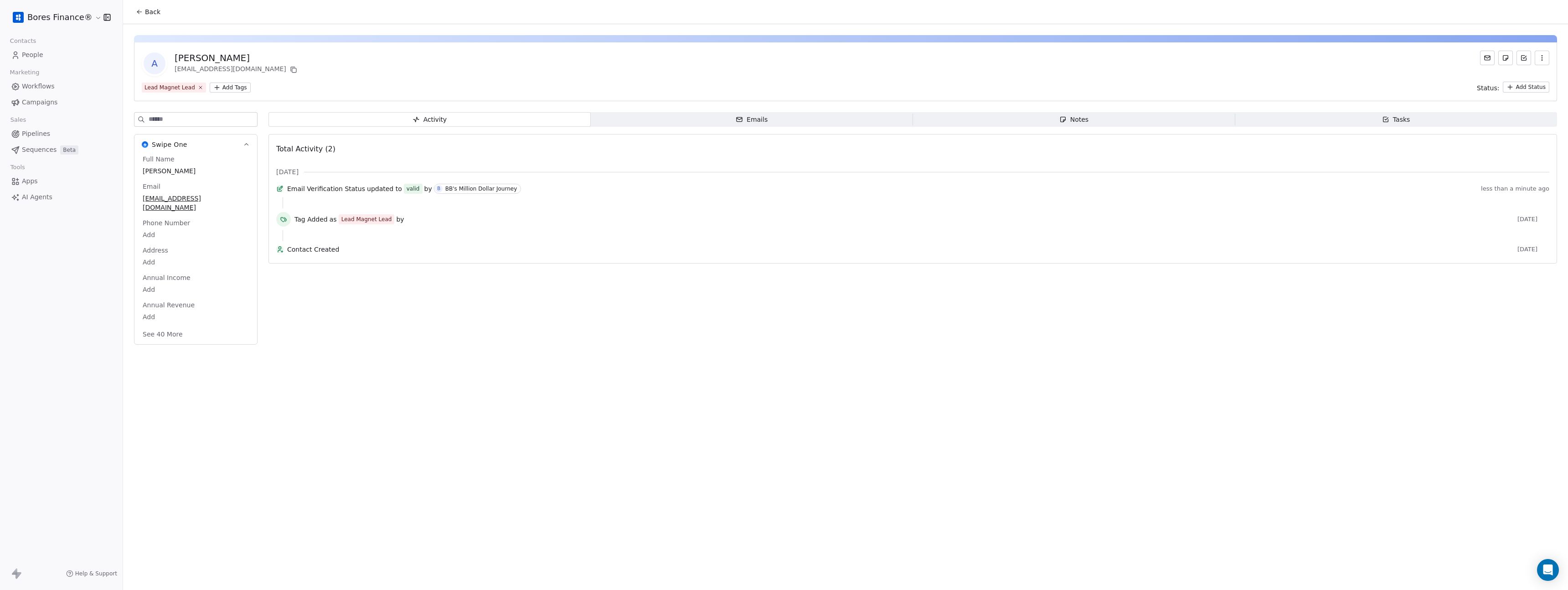
click at [144, 9] on button "Back" at bounding box center [148, 12] width 35 height 16
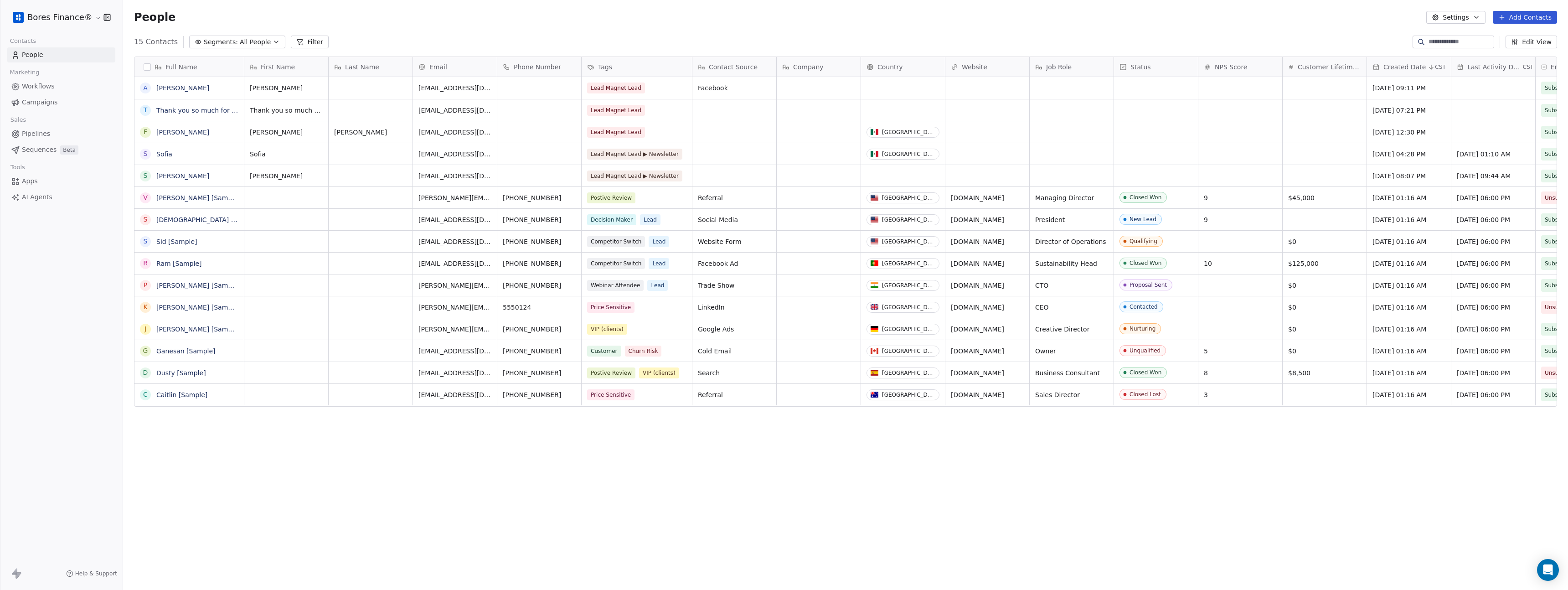
scroll to position [512, 1438]
click at [166, 88] on link "[PERSON_NAME]" at bounding box center [183, 88] width 53 height 7
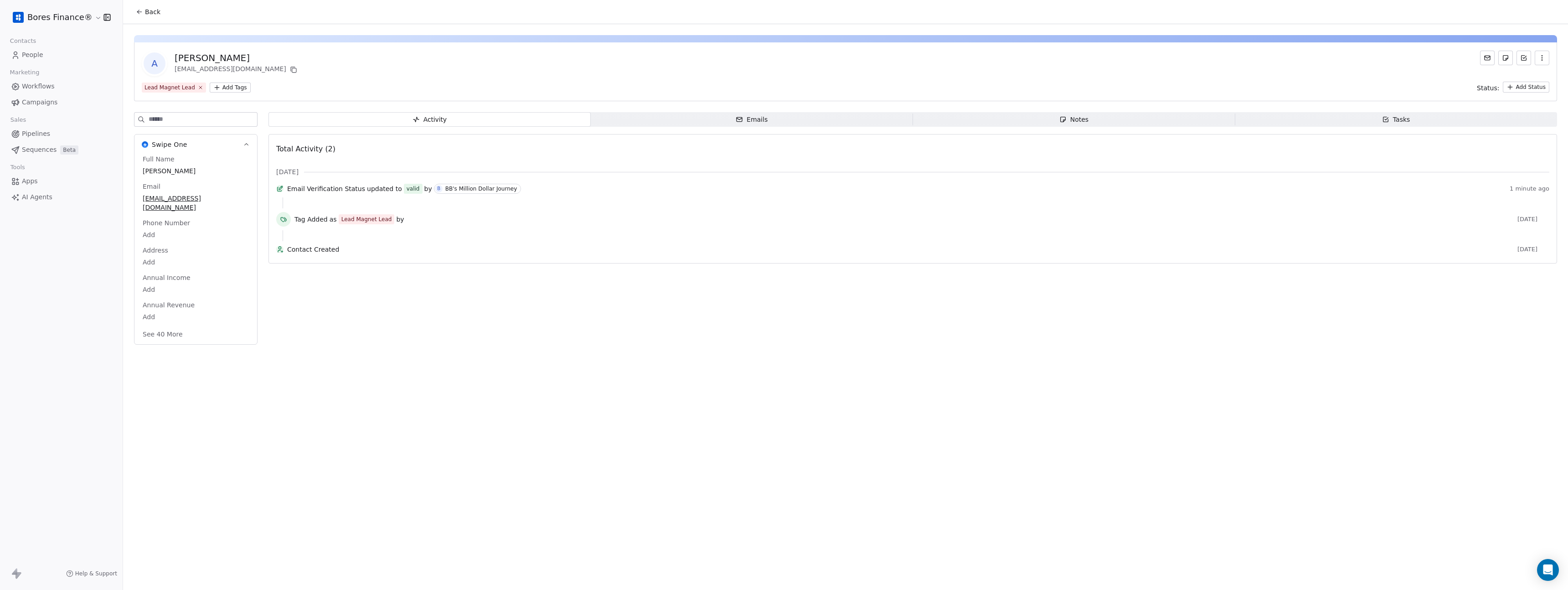
click at [136, 6] on button "Back" at bounding box center [148, 12] width 35 height 16
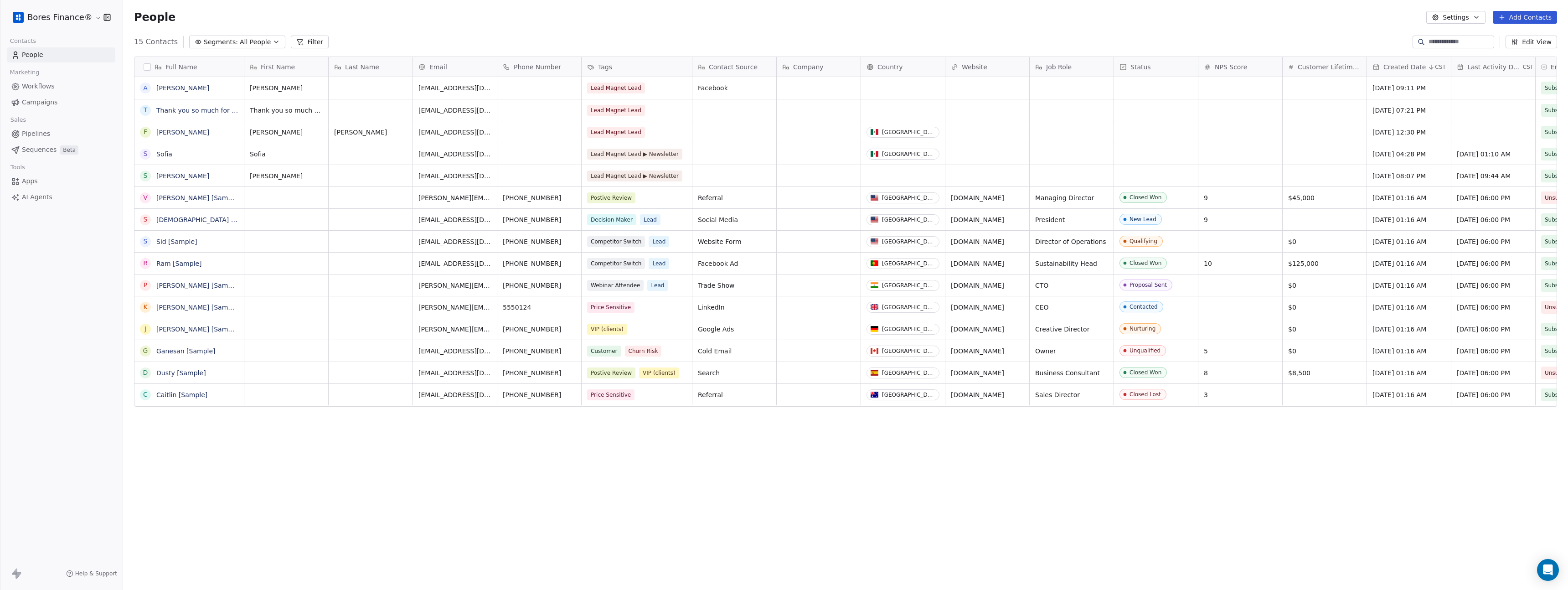
scroll to position [512, 1438]
click at [185, 130] on link "[PERSON_NAME]" at bounding box center [183, 132] width 53 height 7
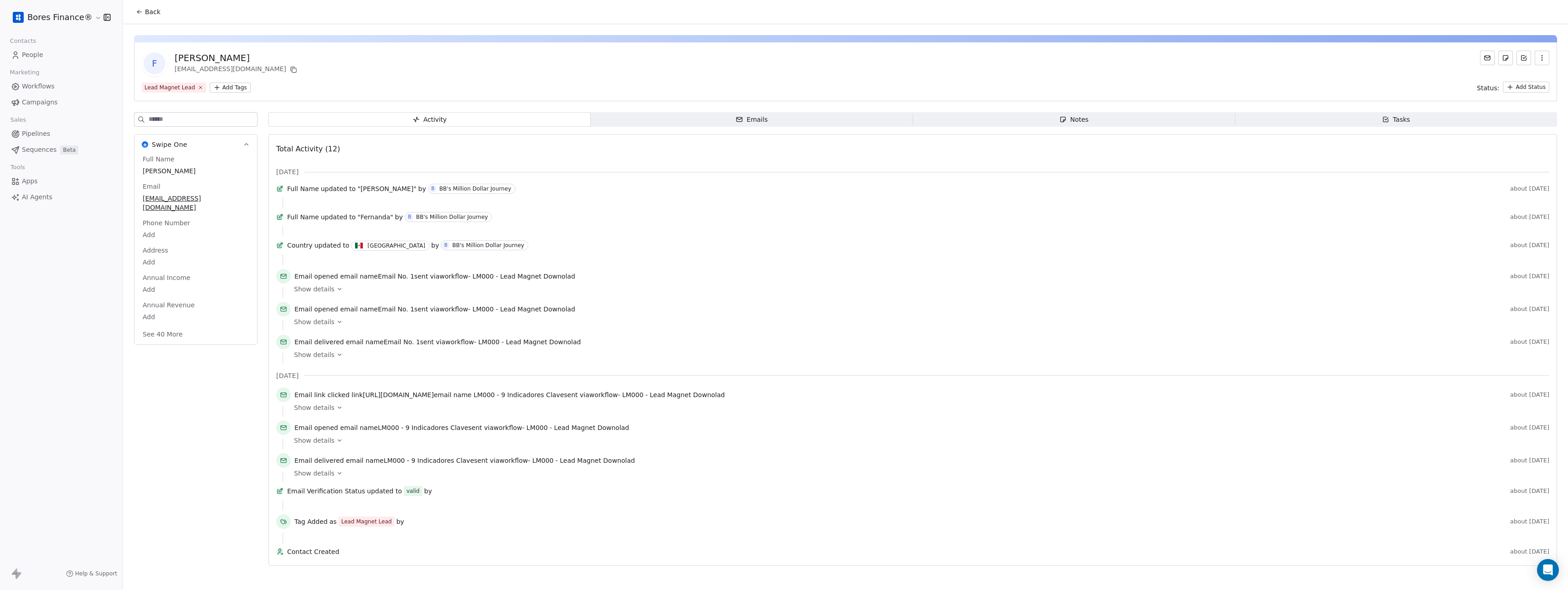
click at [138, 8] on icon at bounding box center [139, 12] width 7 height 7
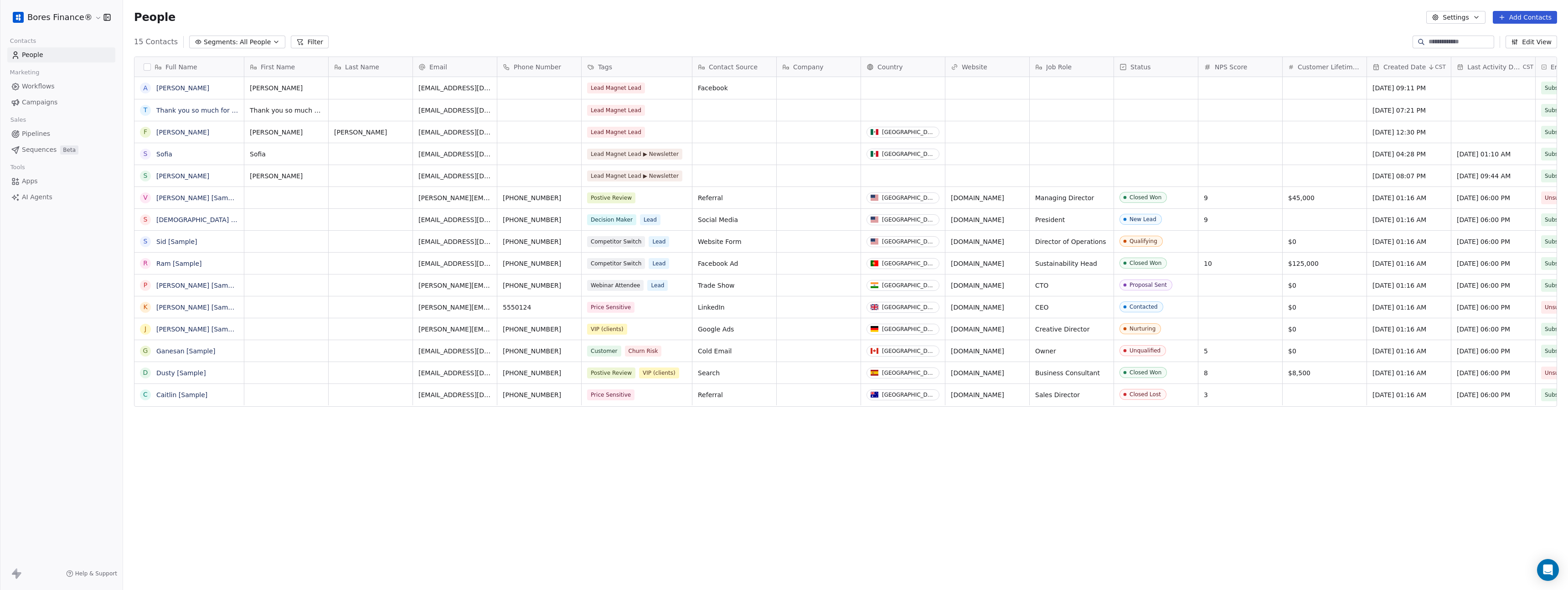
scroll to position [512, 1438]
click at [167, 179] on link "[PERSON_NAME]" at bounding box center [183, 176] width 53 height 7
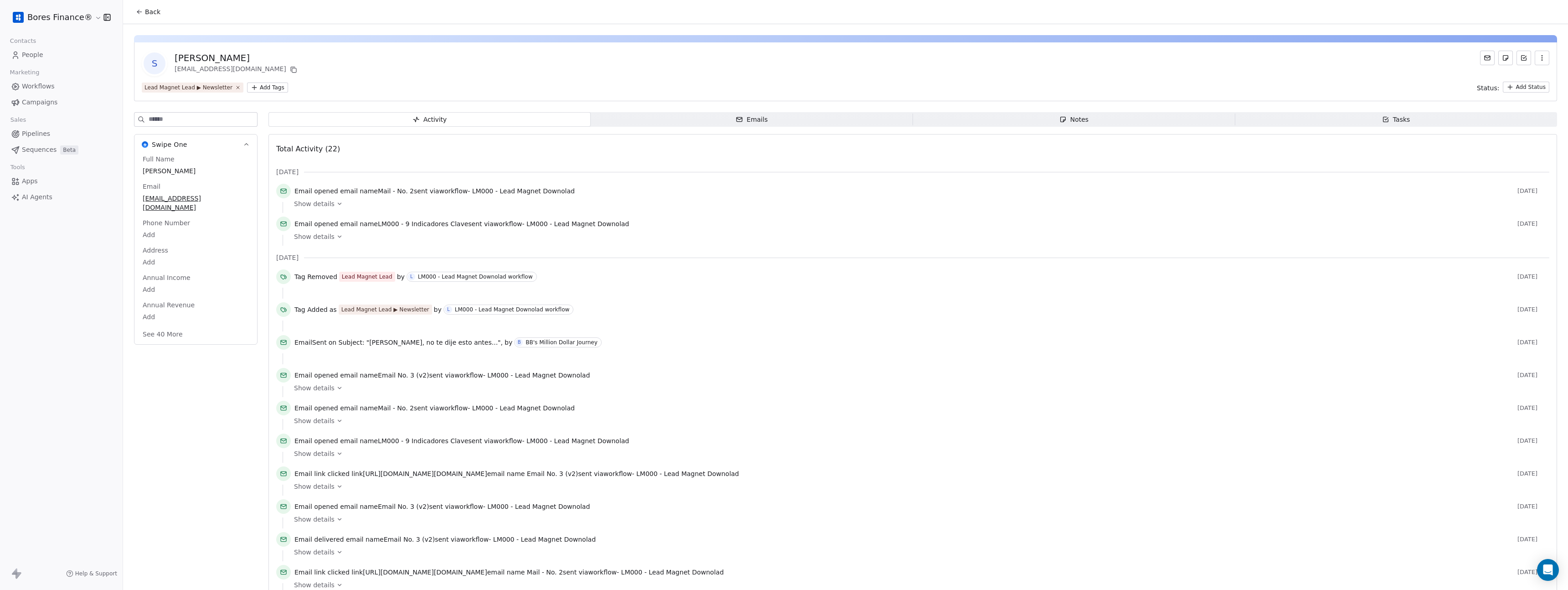
click at [138, 15] on button "Back" at bounding box center [148, 12] width 35 height 16
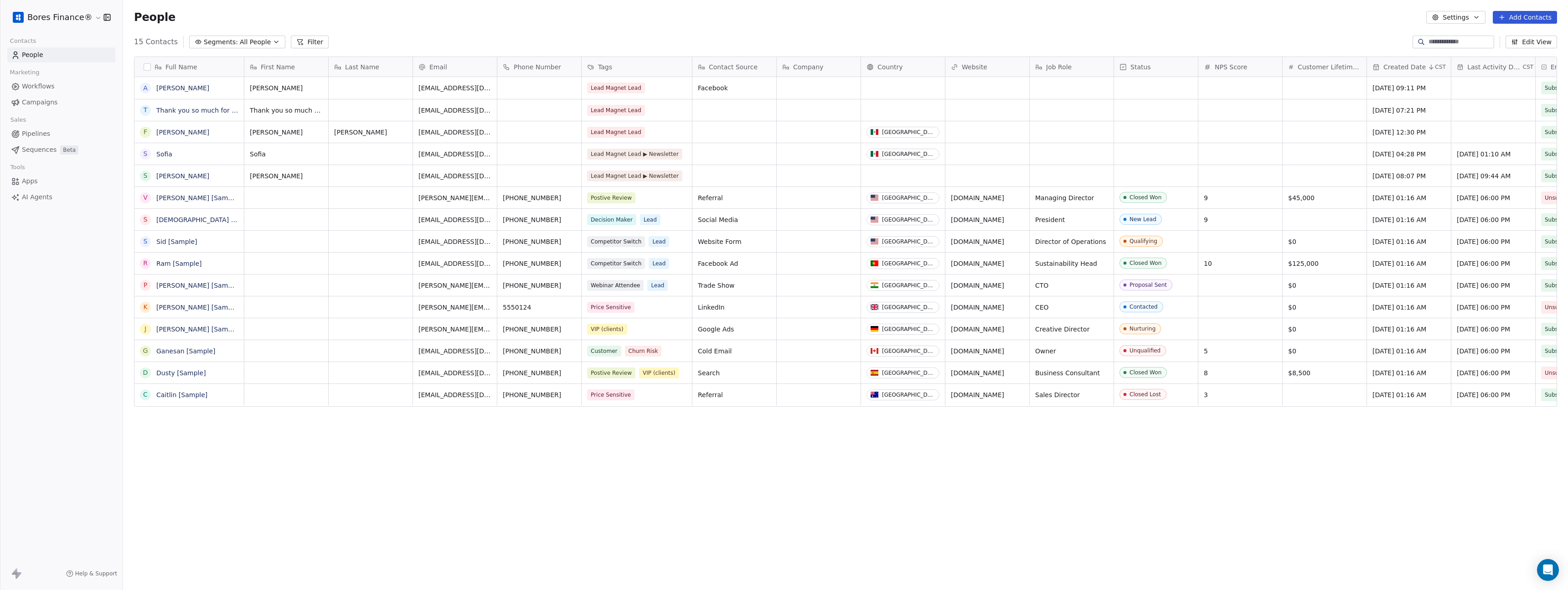
scroll to position [512, 1438]
click at [167, 87] on link "[PERSON_NAME]" at bounding box center [183, 88] width 53 height 7
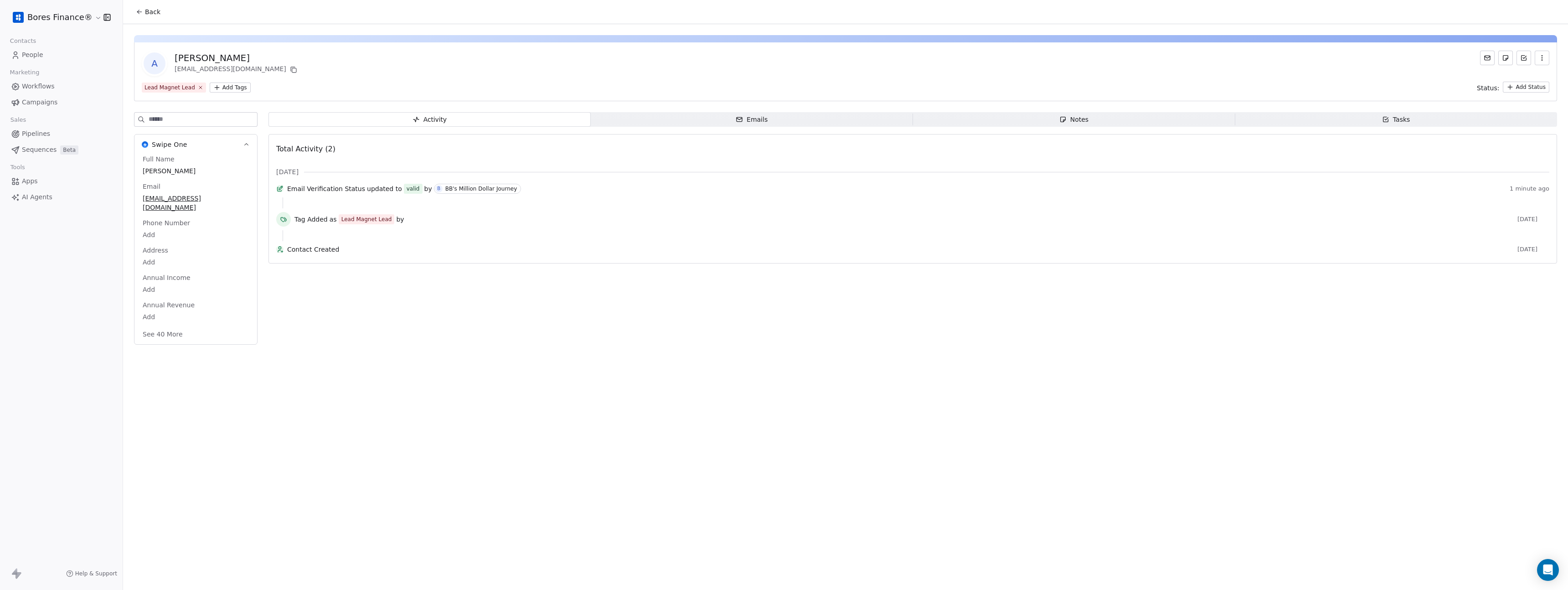
click at [139, 17] on button "Back" at bounding box center [148, 12] width 35 height 16
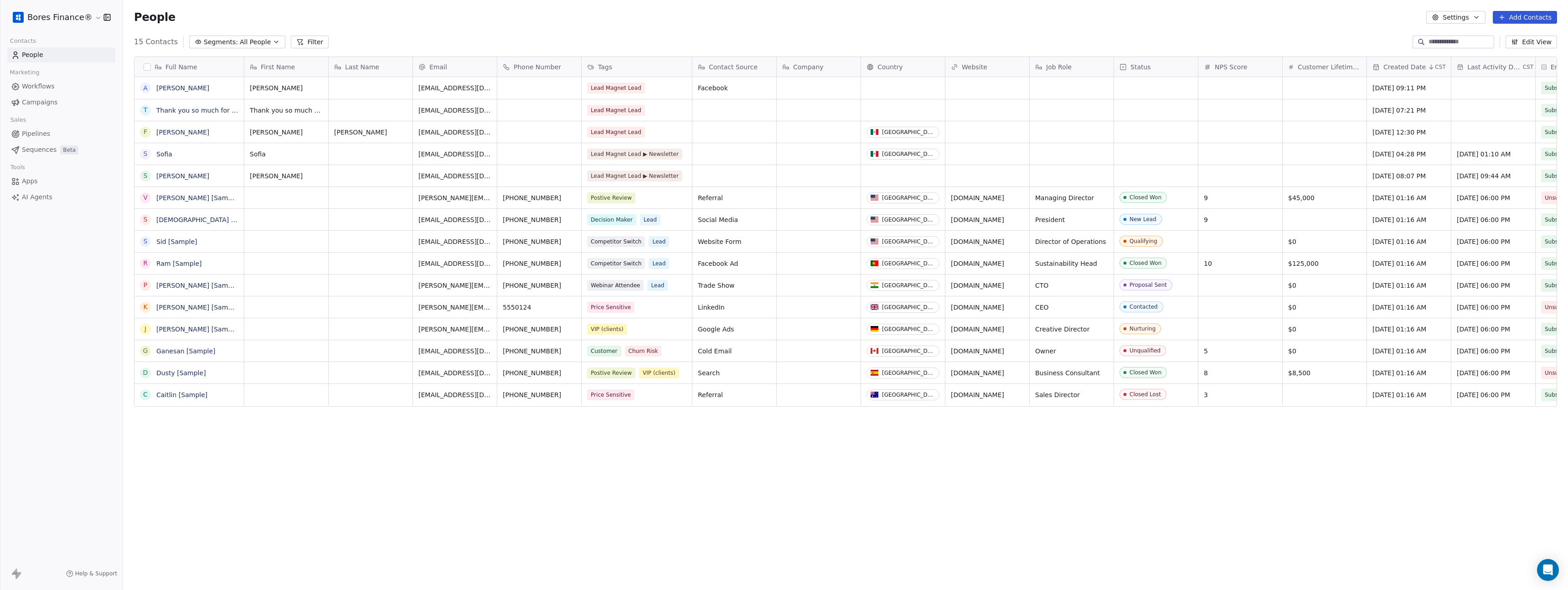
scroll to position [512, 1438]
click at [144, 89] on button "grid" at bounding box center [145, 88] width 7 height 7
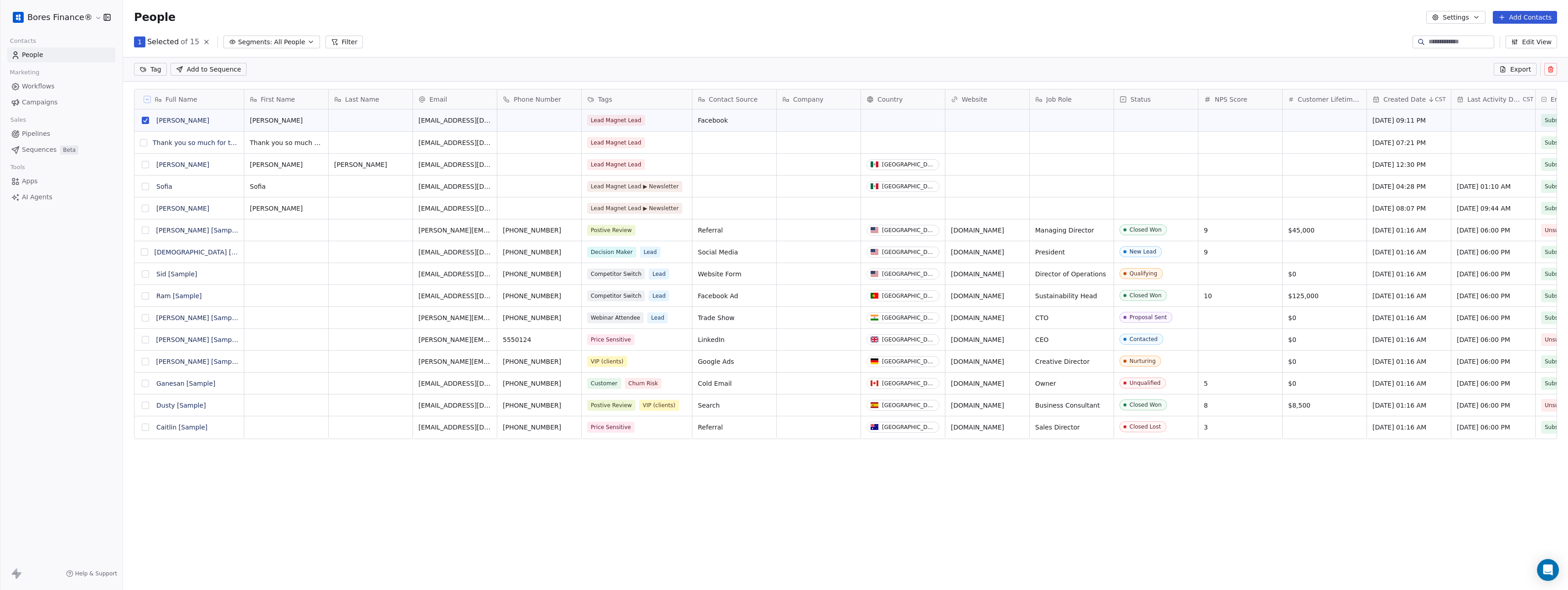
click at [1551, 69] on icon at bounding box center [1551, 69] width 0 height 2
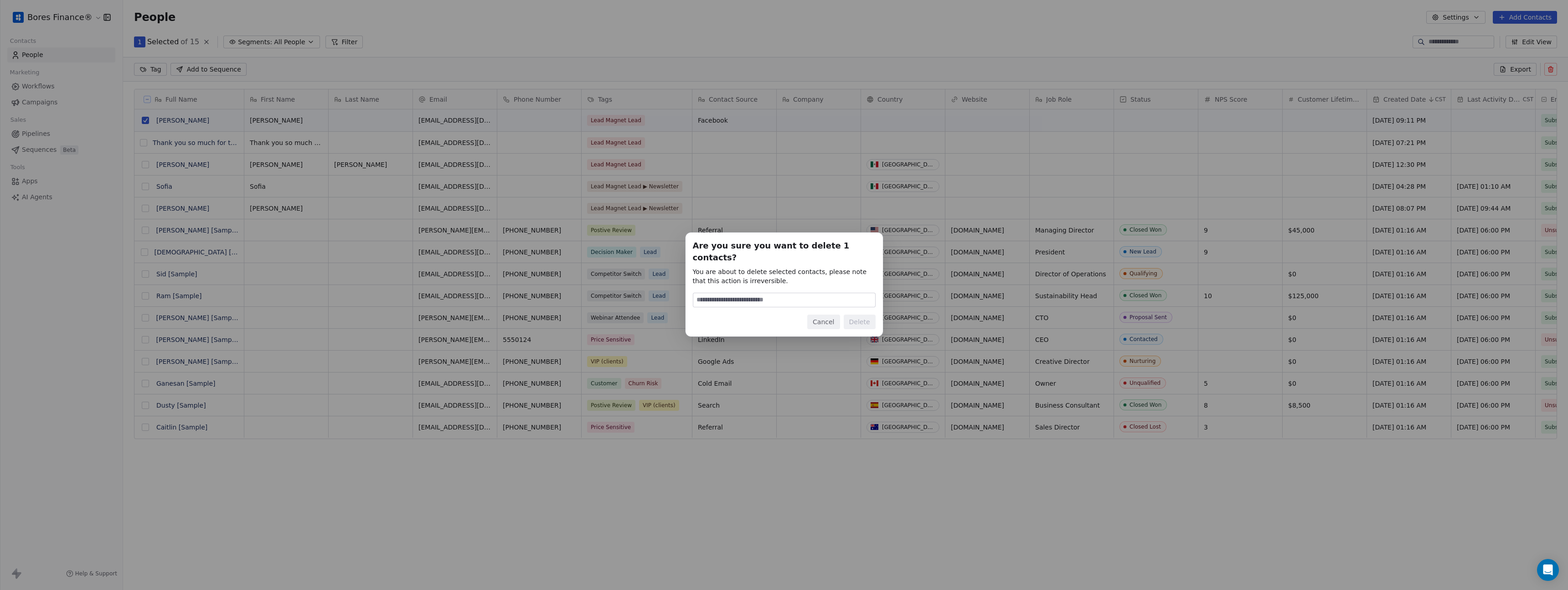
click at [749, 298] on input at bounding box center [784, 300] width 182 height 13
click at [832, 319] on button "Cancel" at bounding box center [823, 322] width 32 height 15
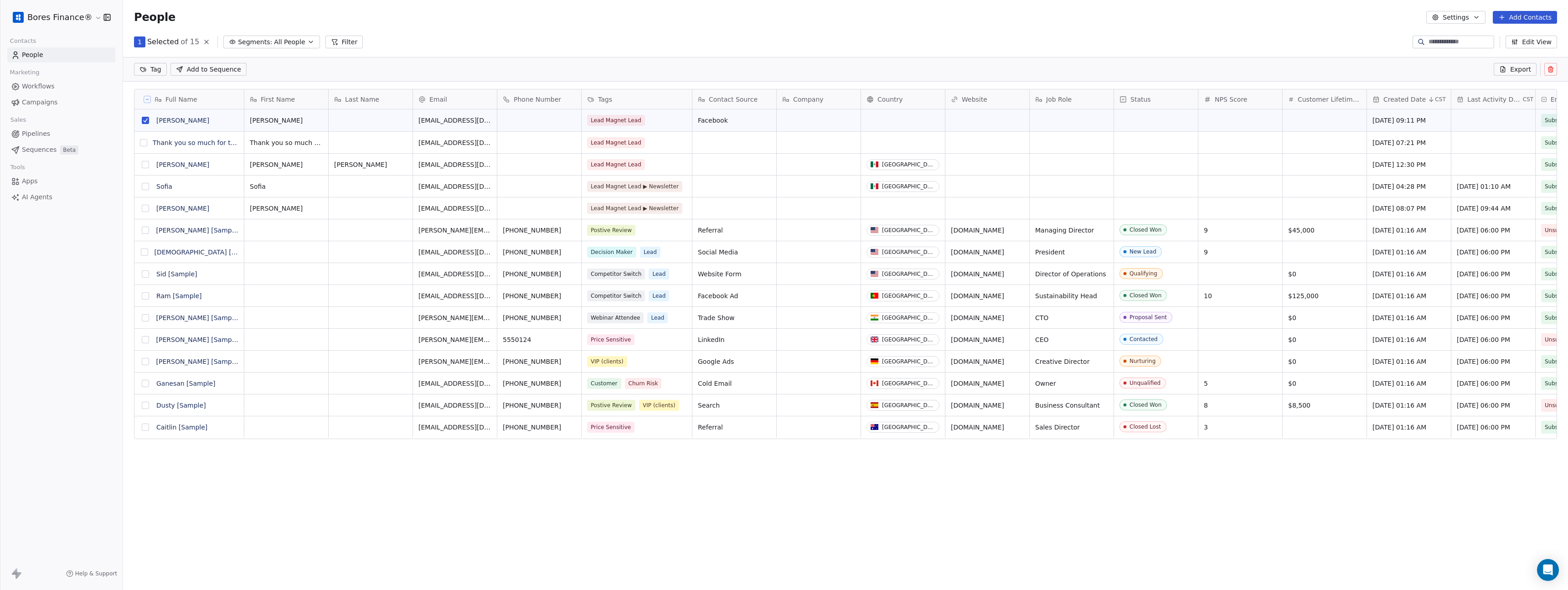
click at [577, 26] on div "People Settings Add Contacts" at bounding box center [845, 17] width 1445 height 35
click at [1552, 70] on icon at bounding box center [1551, 69] width 7 height 7
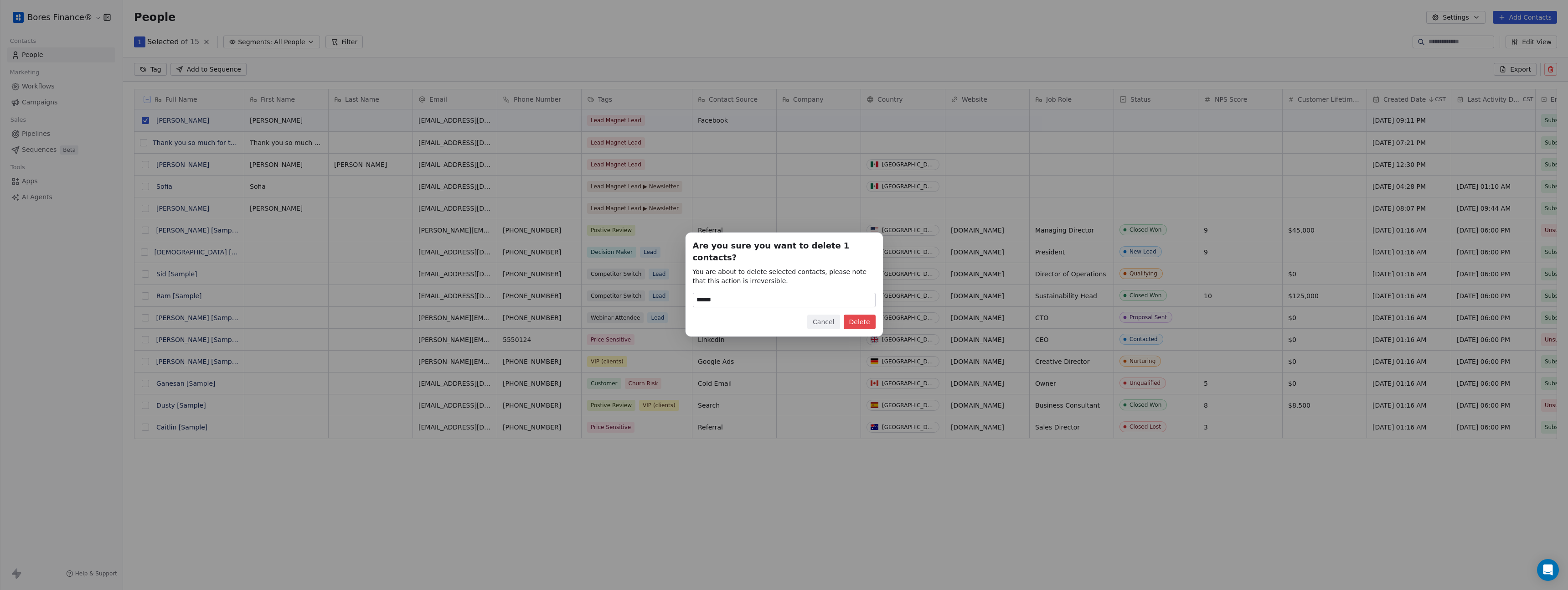
type input "******"
click at [856, 315] on button "Delete" at bounding box center [859, 322] width 32 height 15
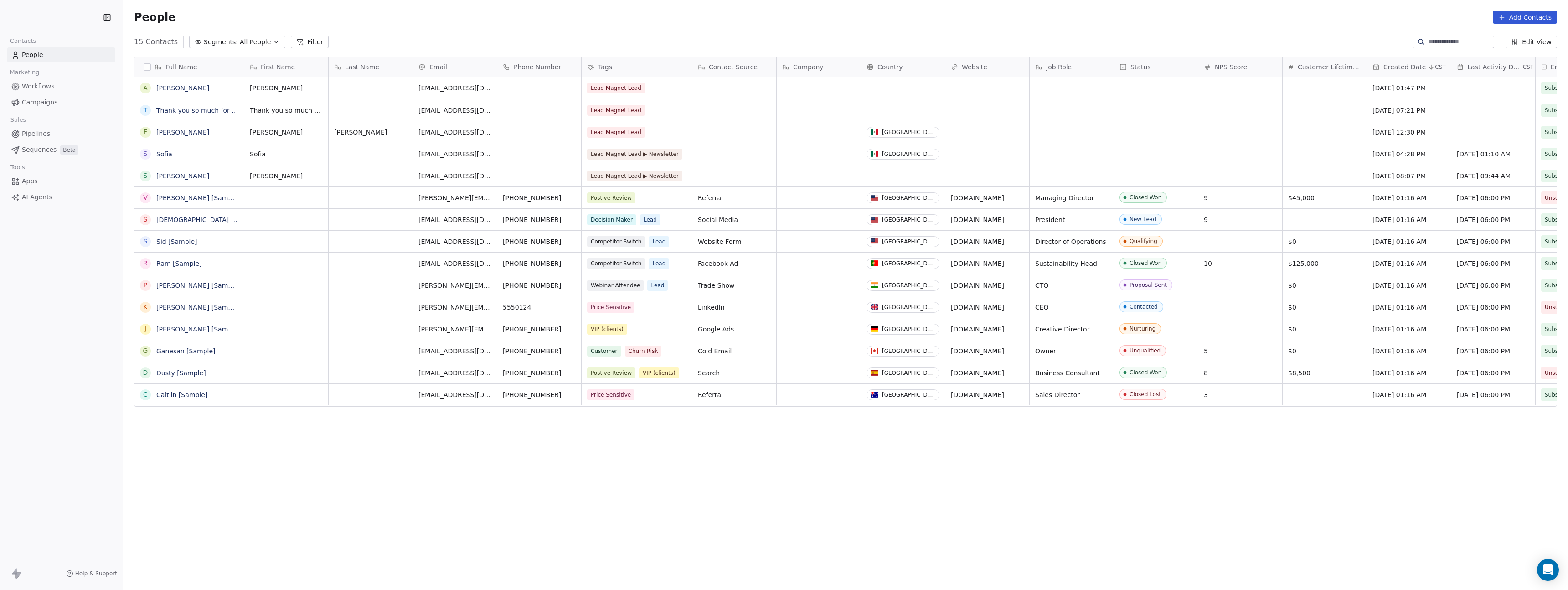
scroll to position [512, 1438]
click at [163, 87] on link "[PERSON_NAME]" at bounding box center [183, 88] width 53 height 7
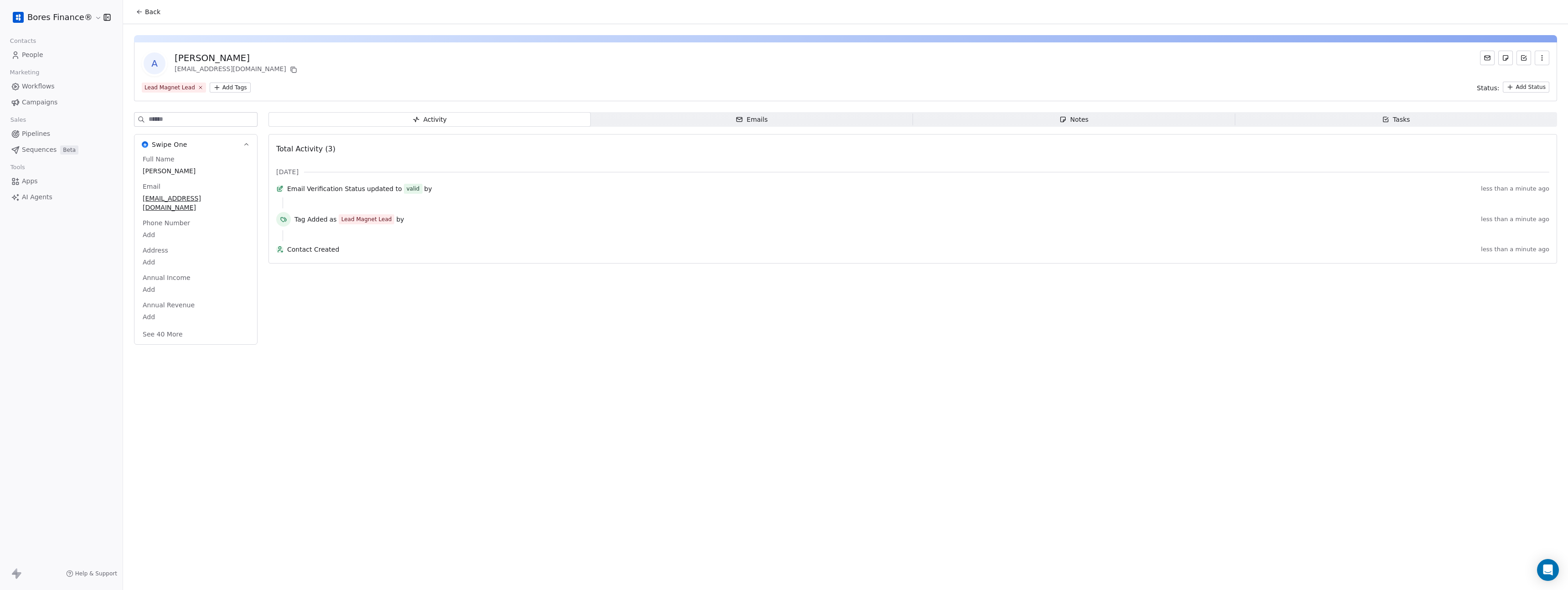
click at [141, 10] on icon at bounding box center [139, 12] width 7 height 7
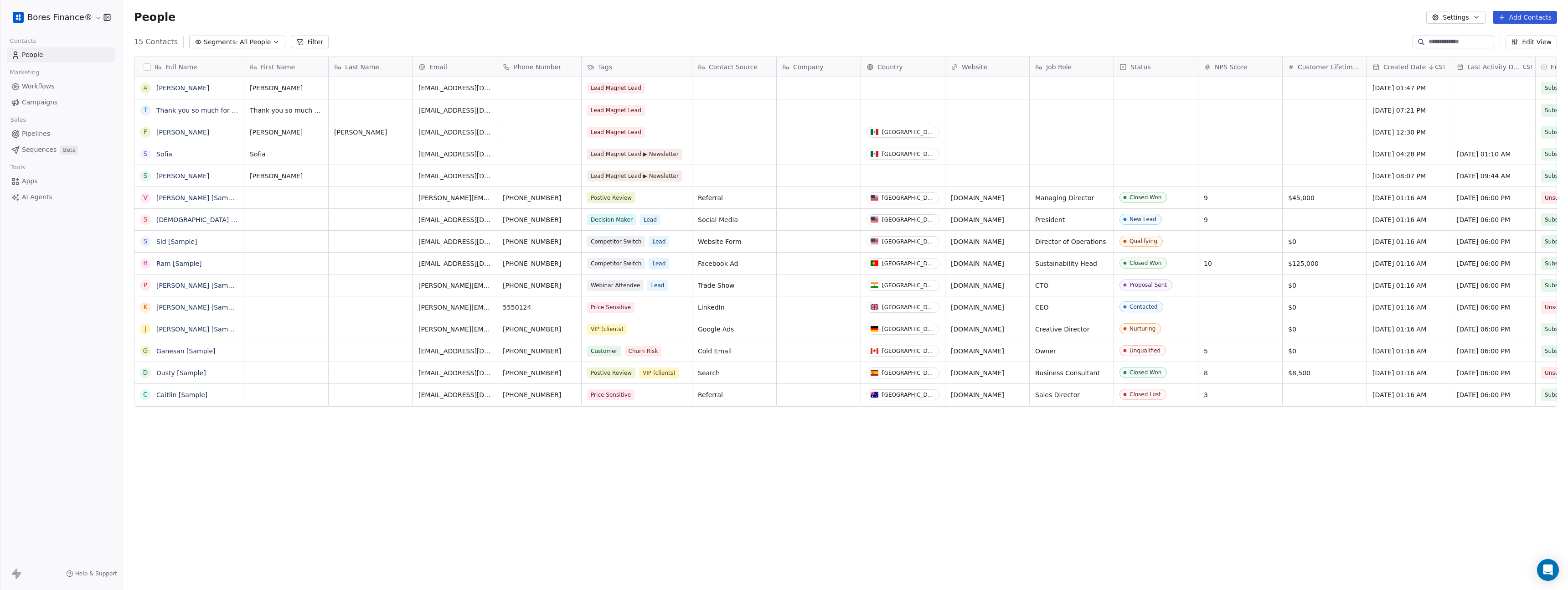
scroll to position [512, 1438]
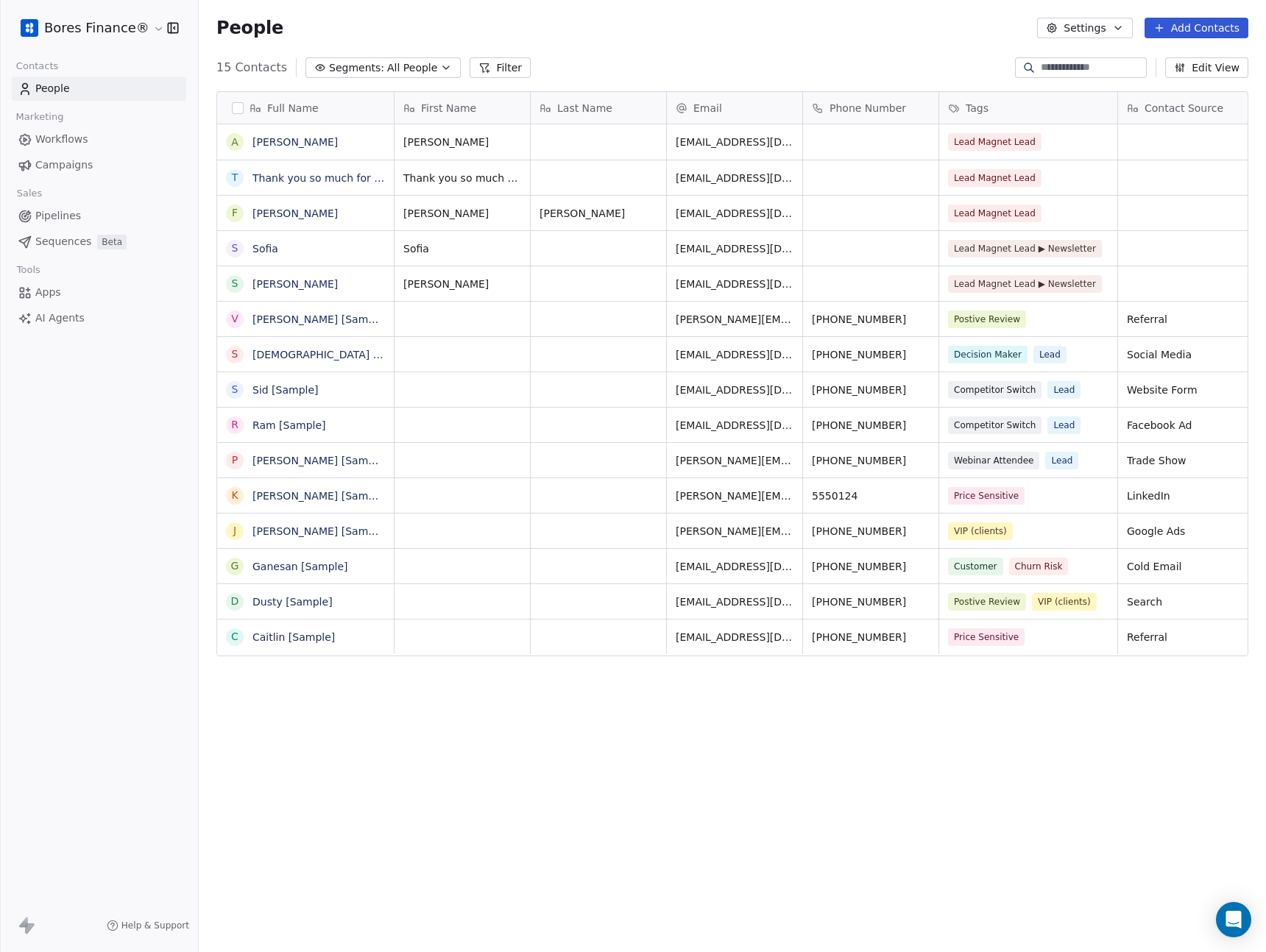
scroll to position [826, 1057]
click at [264, 142] on link "[PERSON_NAME]" at bounding box center [295, 142] width 86 height 12
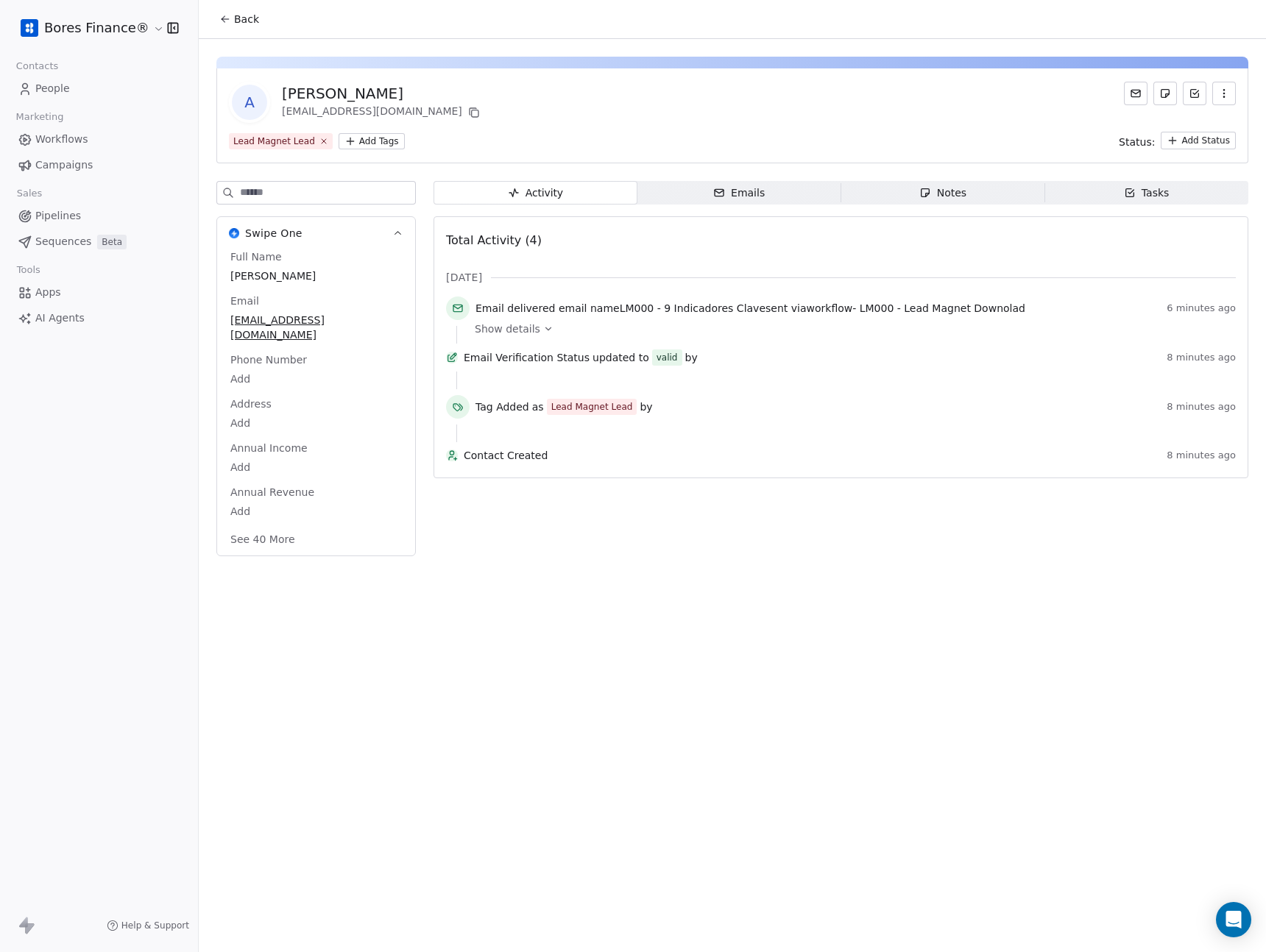
click at [233, 25] on button "Back" at bounding box center [239, 19] width 57 height 27
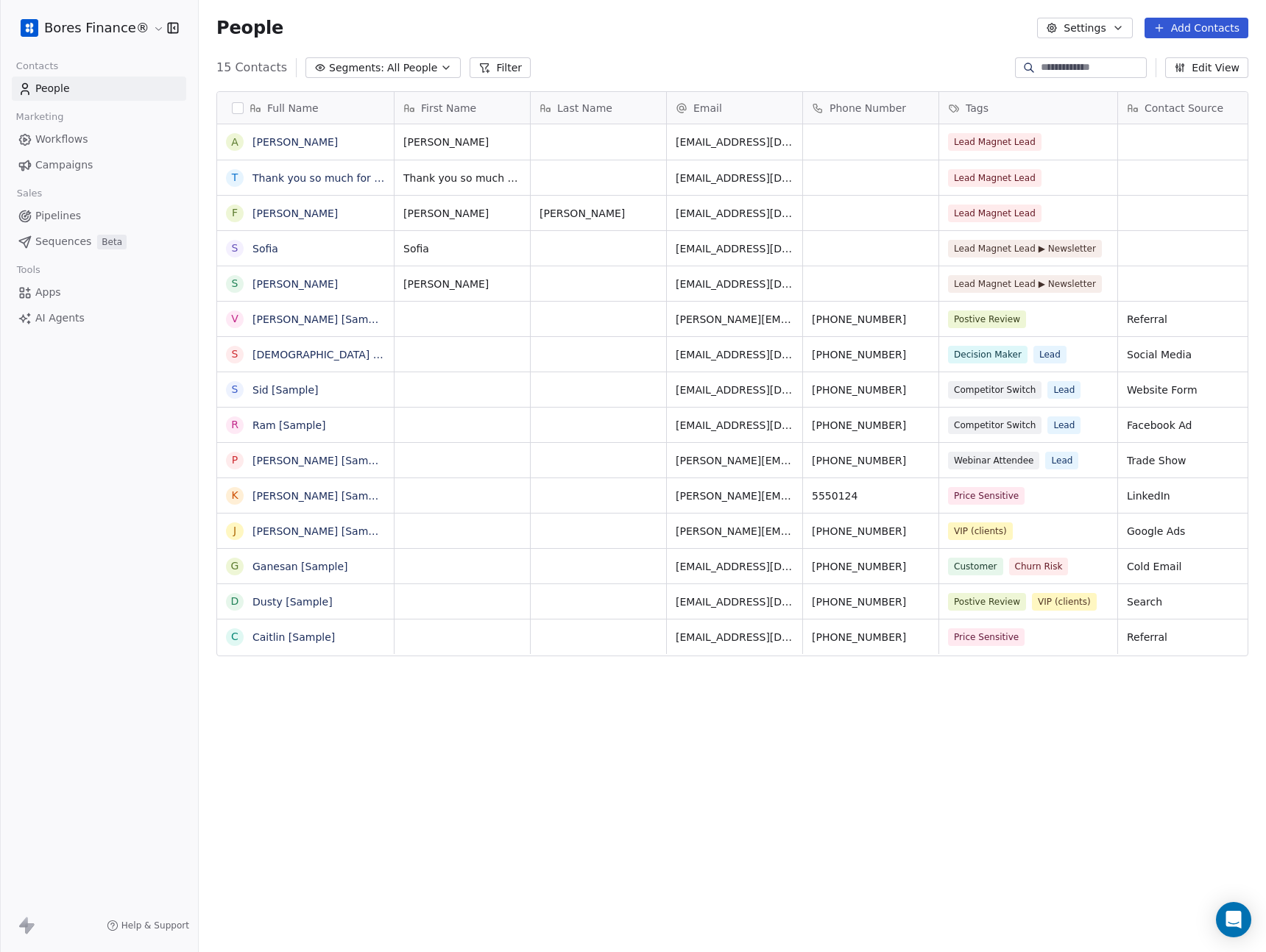
scroll to position [826, 1057]
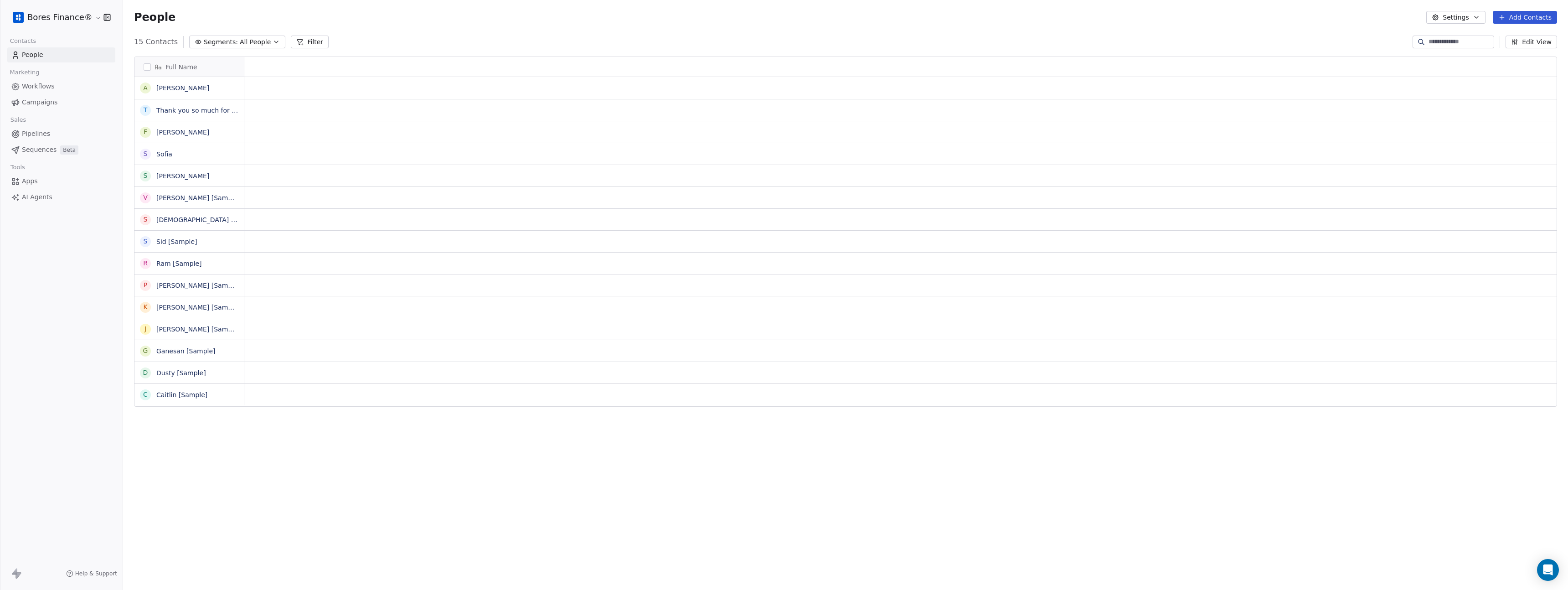
scroll to position [512, 1438]
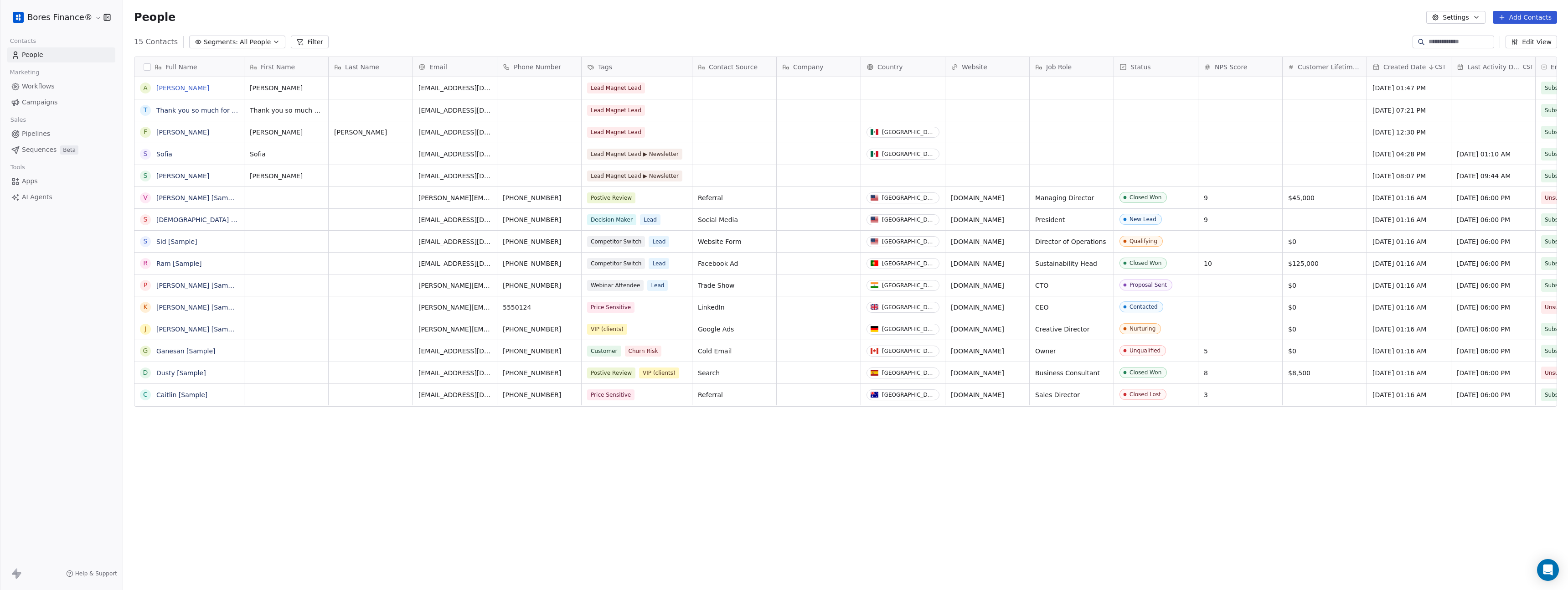
click at [163, 88] on link "[PERSON_NAME]" at bounding box center [183, 88] width 53 height 7
